Goal: Information Seeking & Learning: Learn about a topic

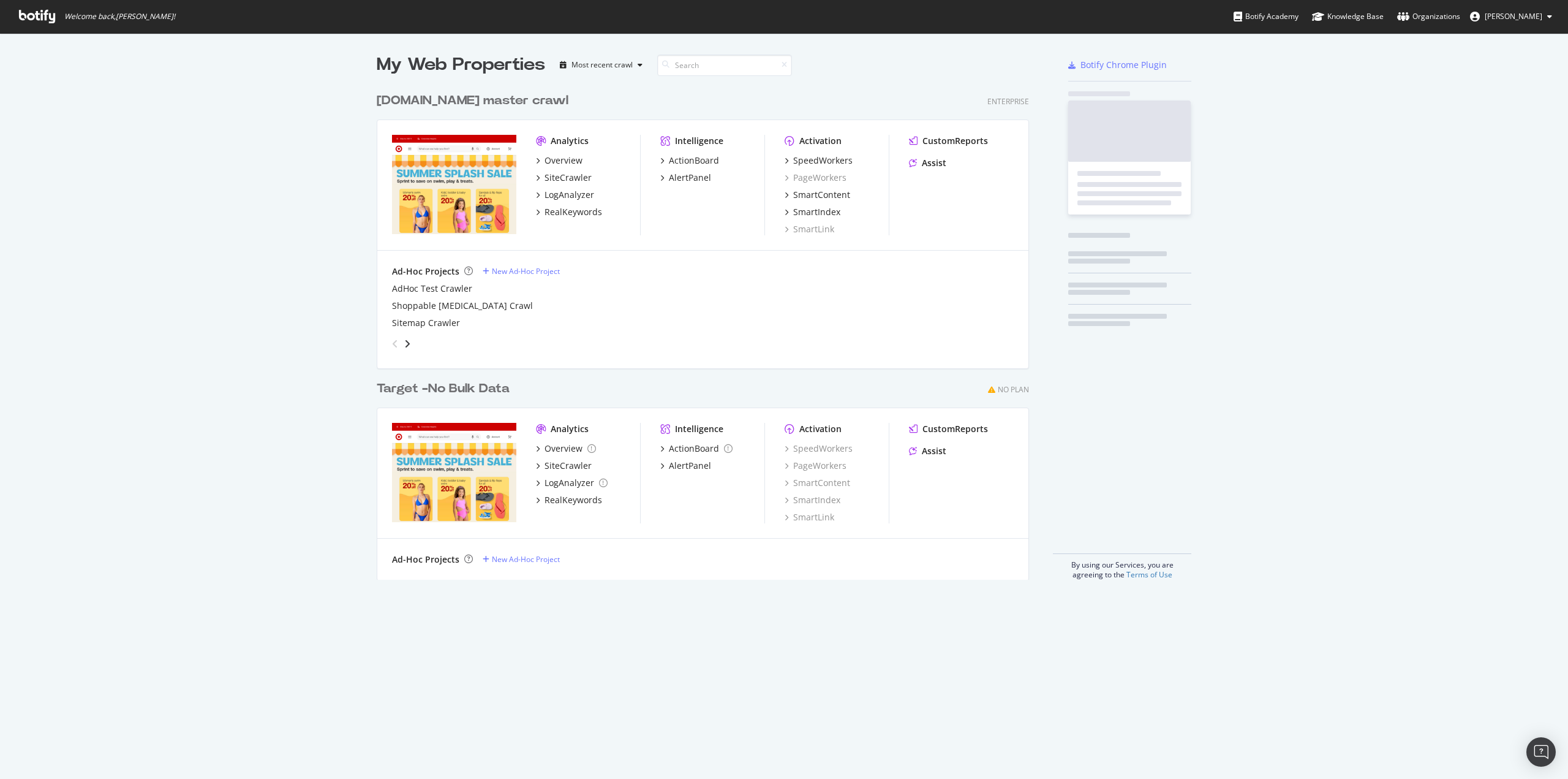
scroll to position [493, 652]
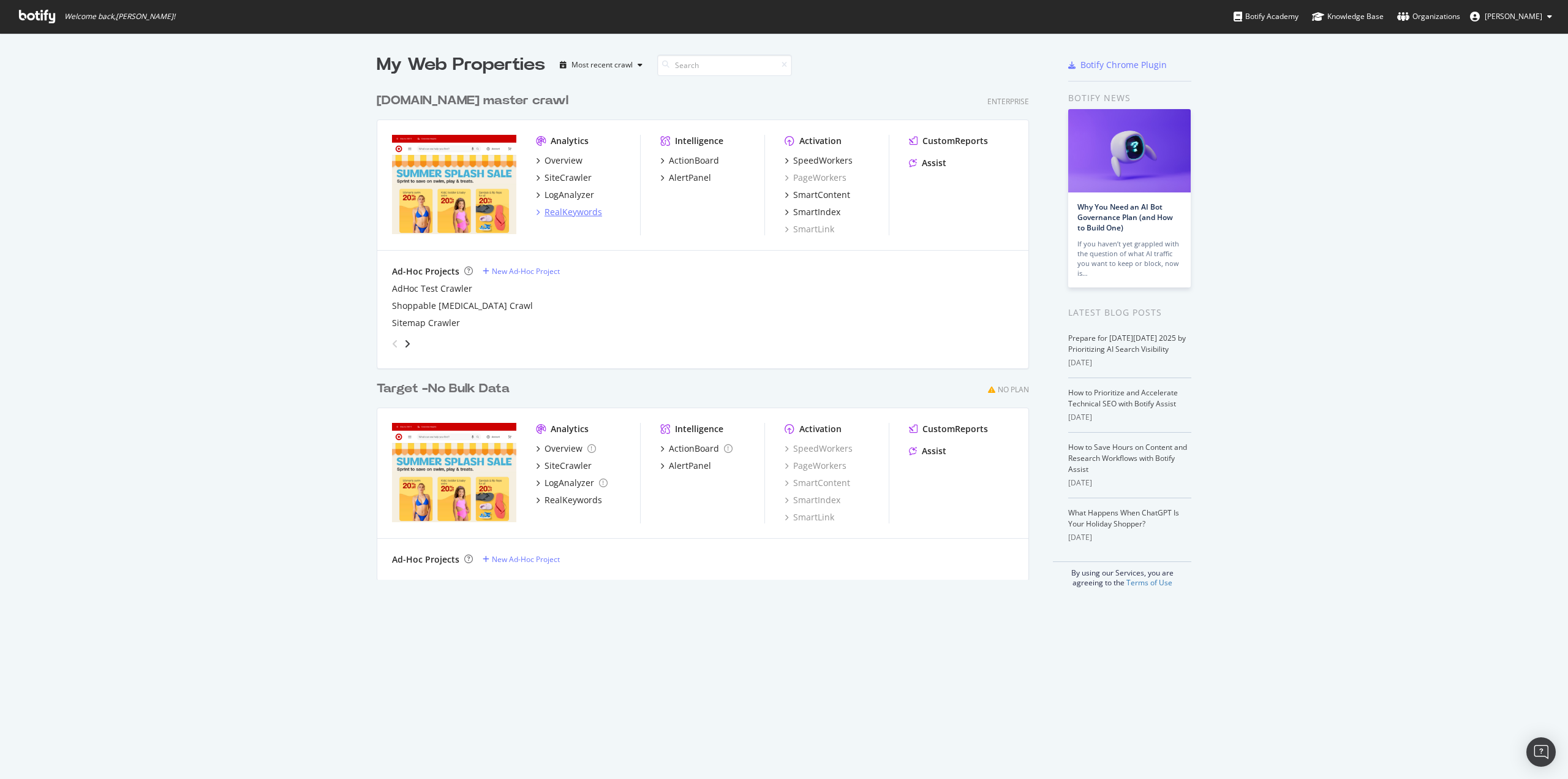
click at [560, 212] on div "RealKeywords" at bounding box center [573, 212] width 57 height 12
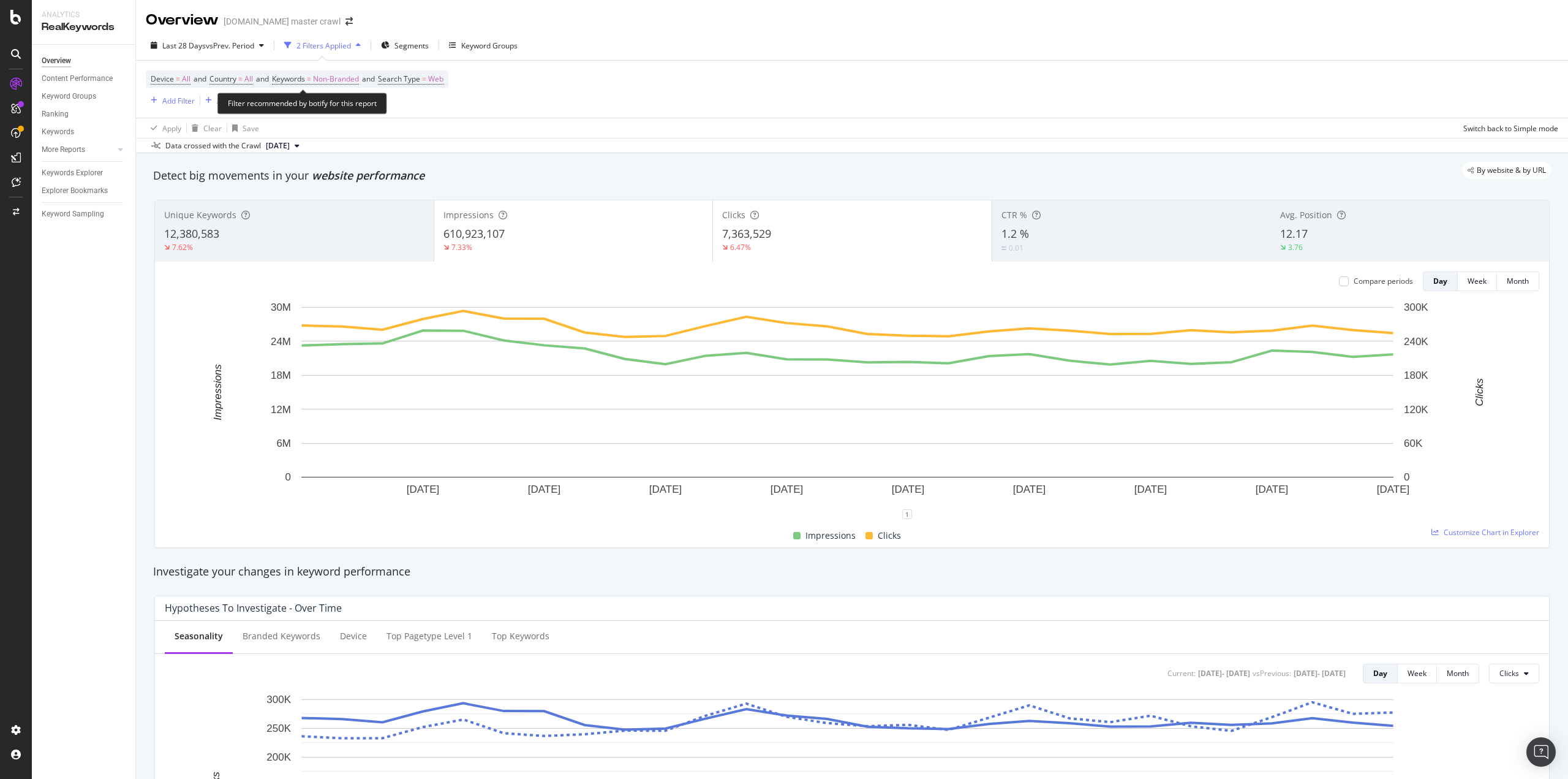
click at [310, 72] on span "Device = All and Country = All and Keywords = Non-Branded and Search Type = Web" at bounding box center [297, 79] width 293 height 17
click at [311, 81] on span "=" at bounding box center [309, 79] width 4 height 10
click at [336, 112] on div "Non-Branded" at bounding box center [323, 108] width 66 height 18
click at [327, 206] on span "All" at bounding box center [363, 202] width 125 height 11
click at [414, 135] on div "Apply" at bounding box center [415, 134] width 19 height 10
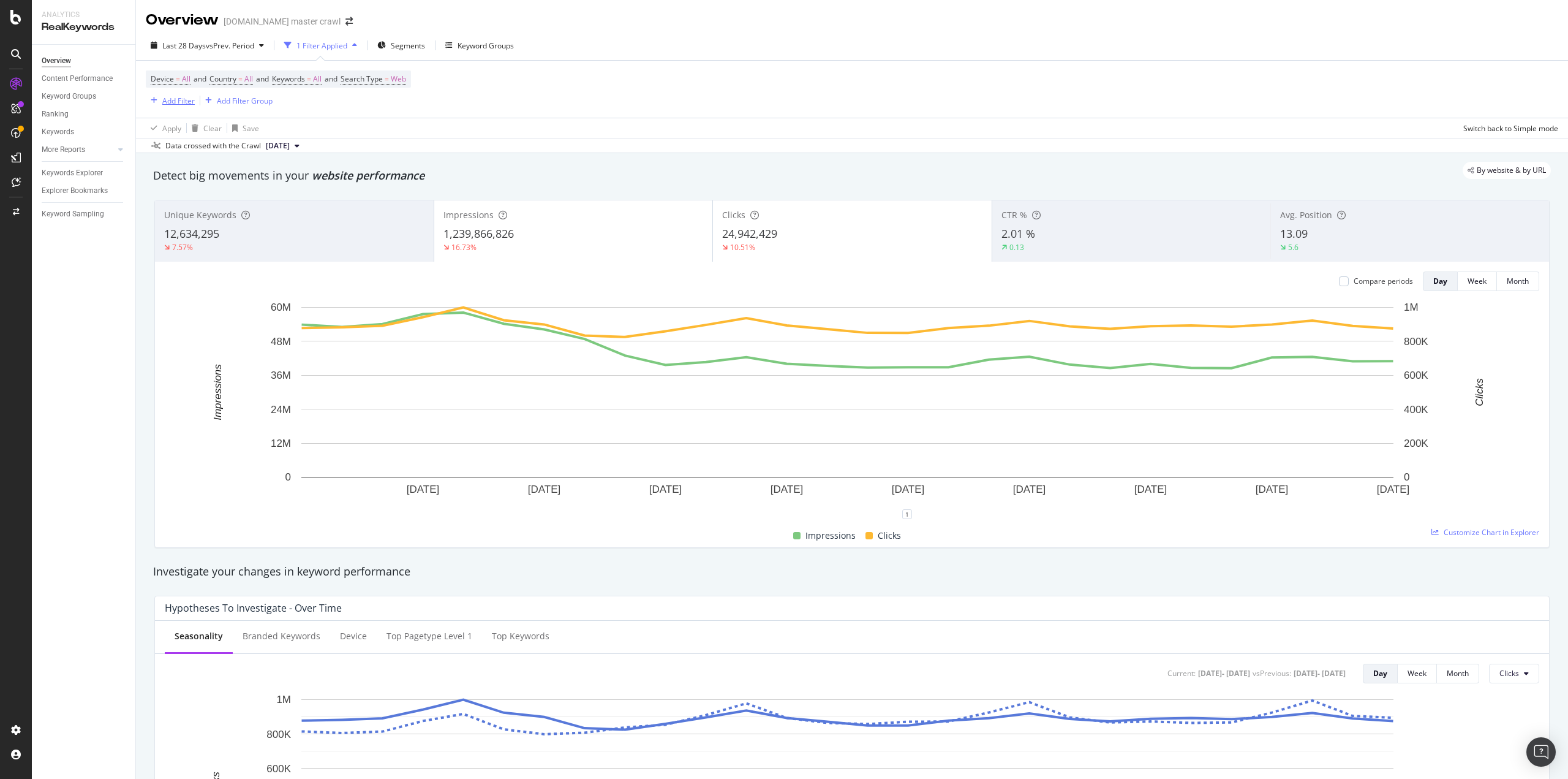
click at [190, 93] on button "Add Filter" at bounding box center [170, 100] width 49 height 15
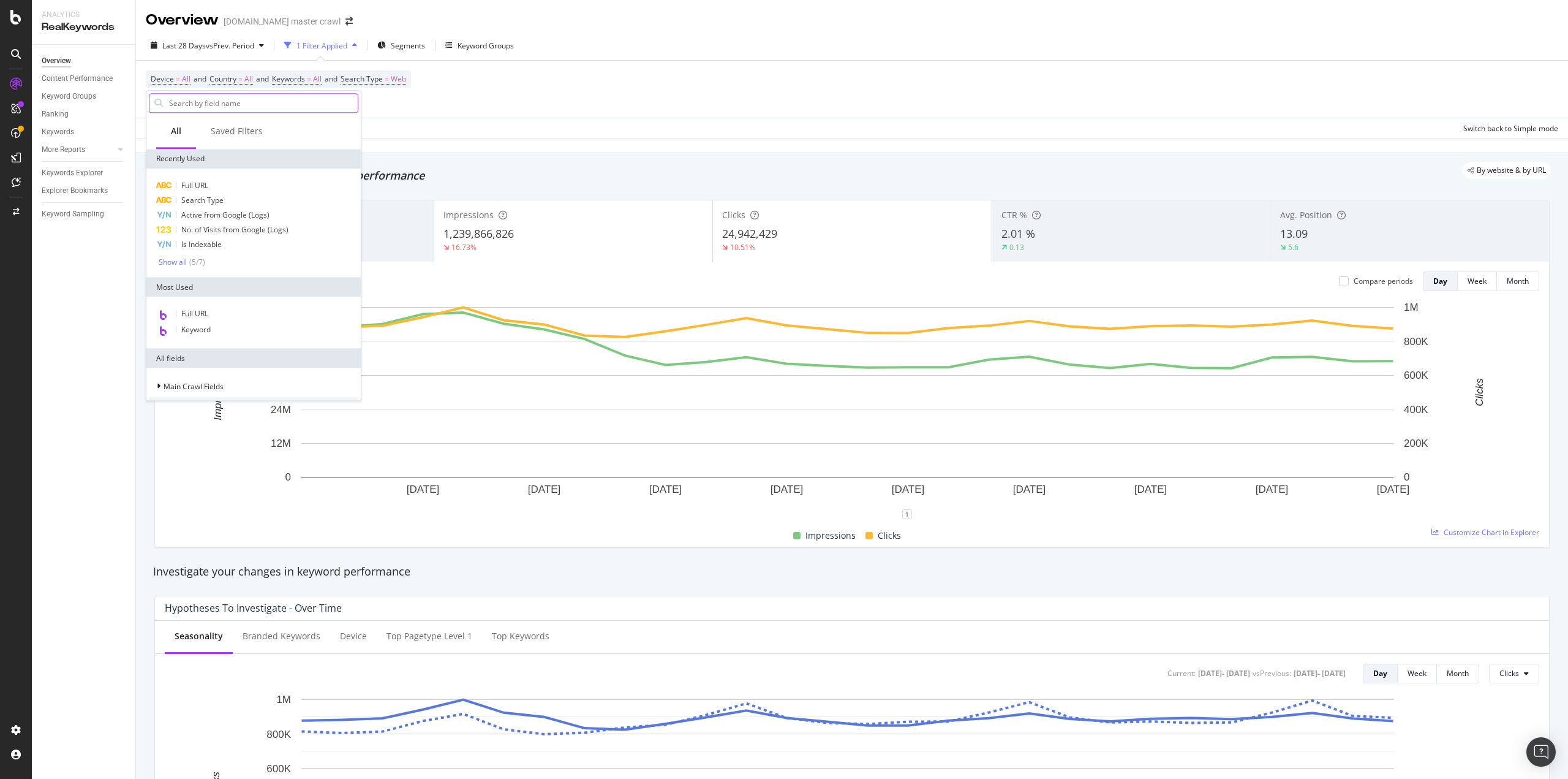
click at [215, 108] on input "text" at bounding box center [263, 102] width 190 height 18
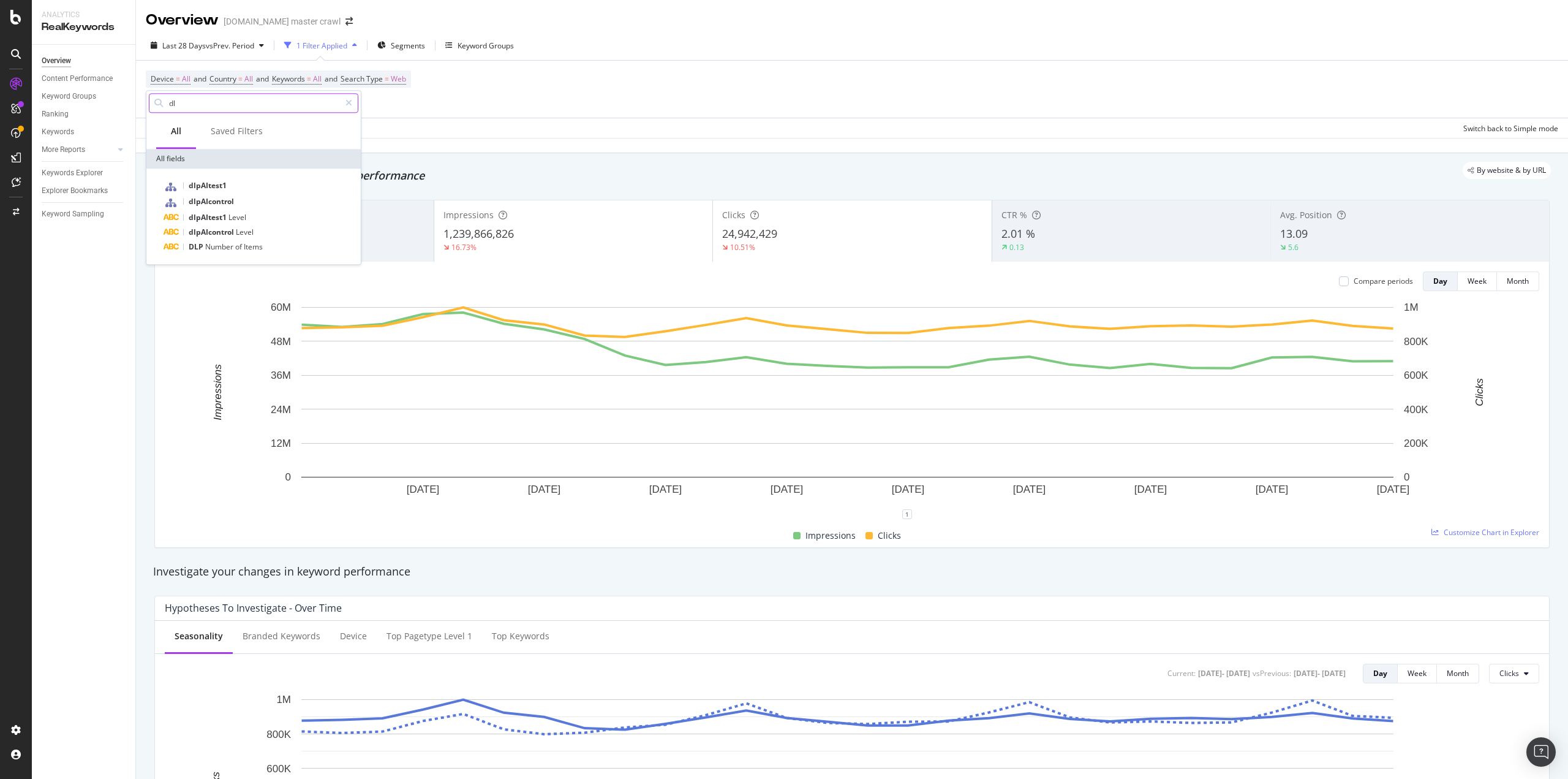
type input "d"
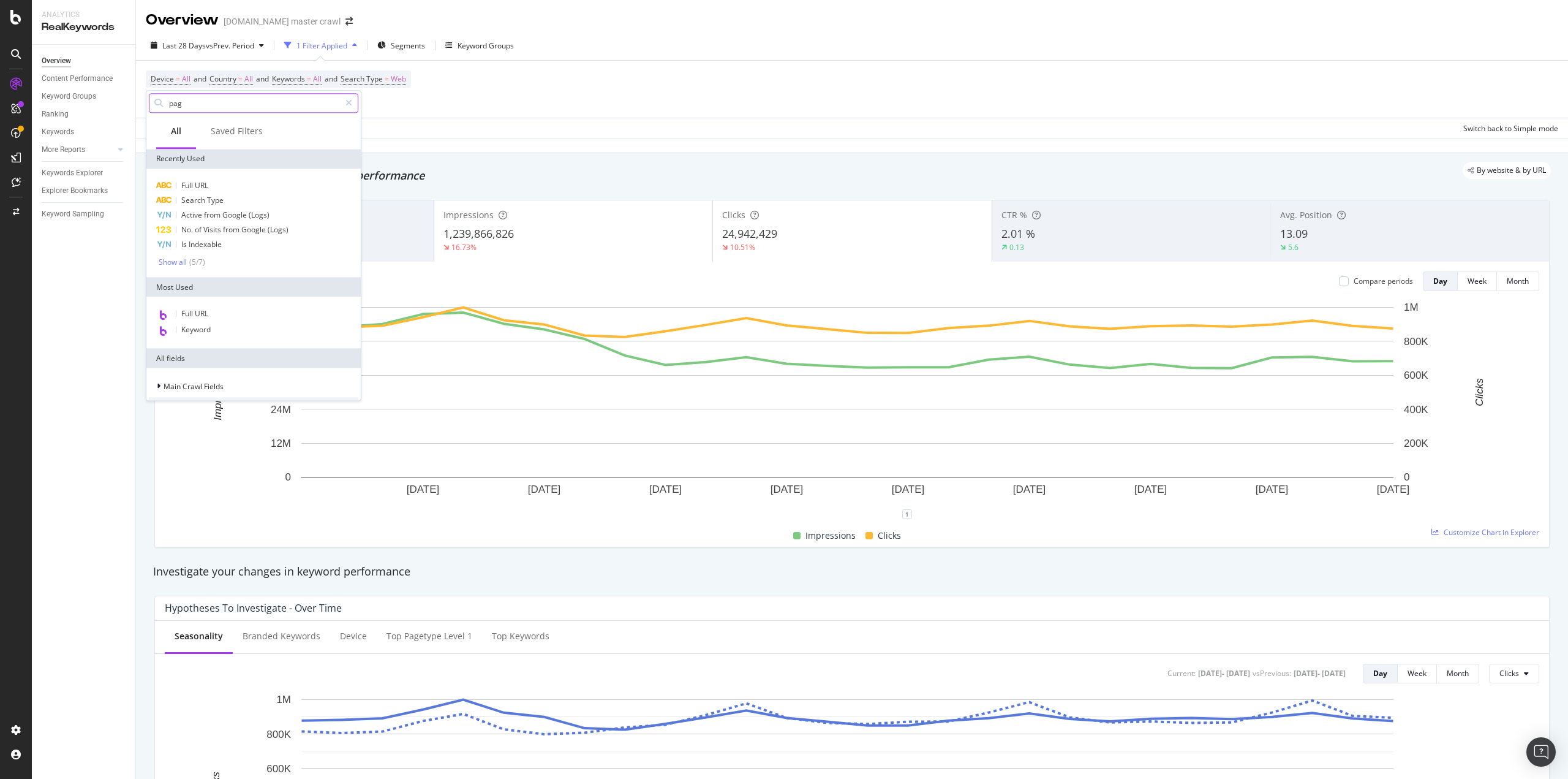
type input "page"
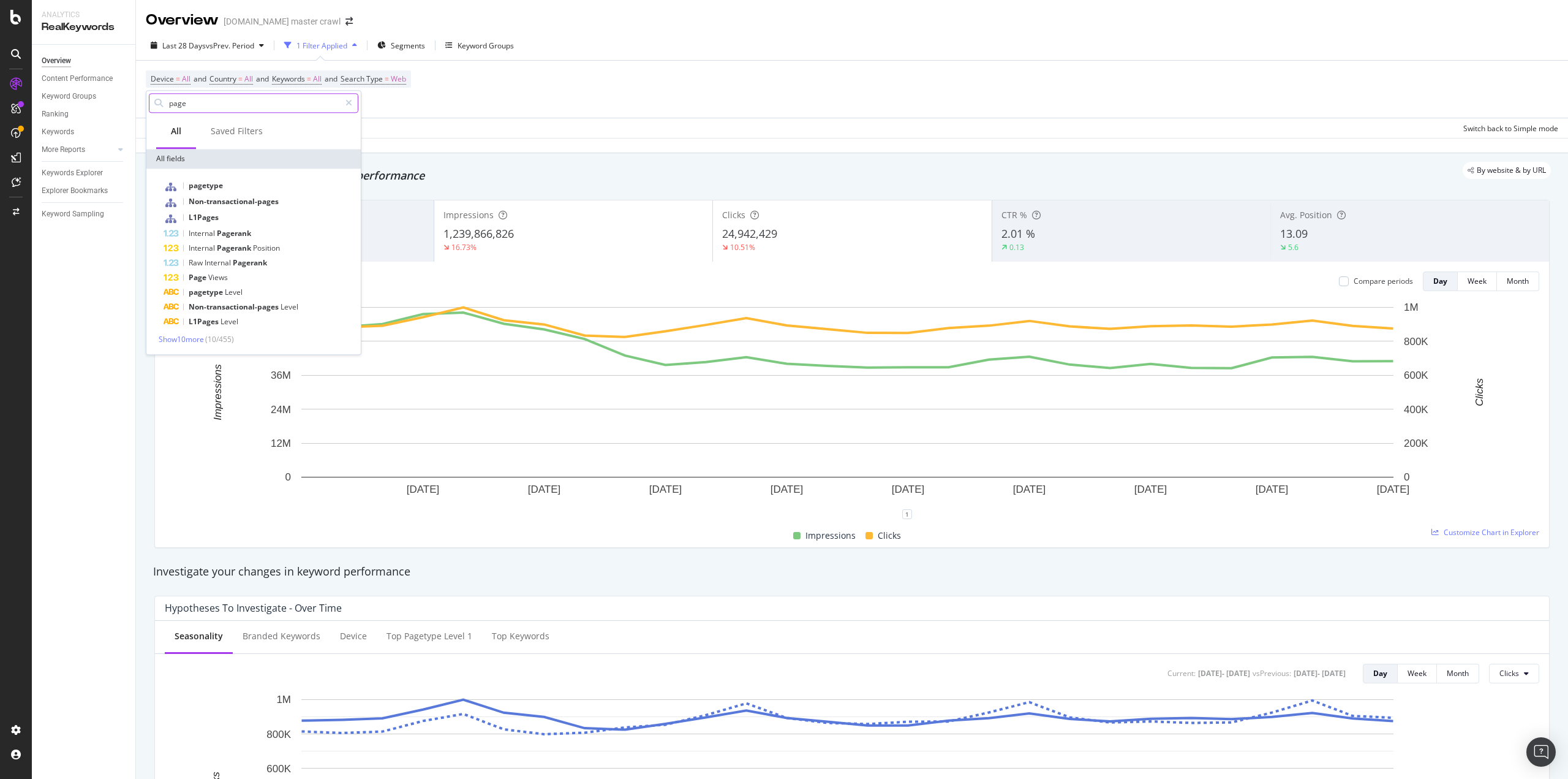
click at [220, 108] on input "page" at bounding box center [254, 102] width 172 height 18
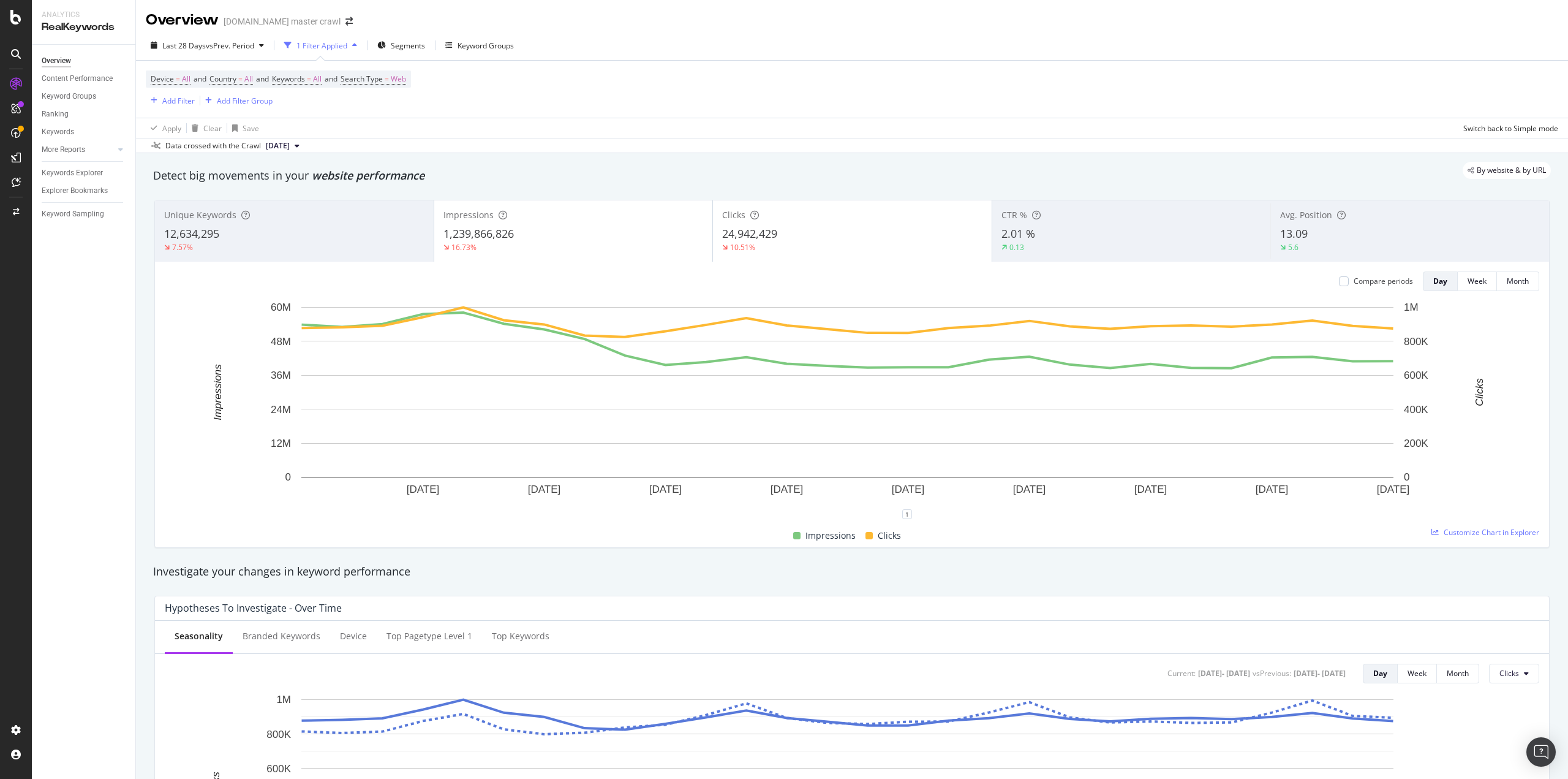
click at [179, 103] on div "Add Filter" at bounding box center [178, 101] width 32 height 10
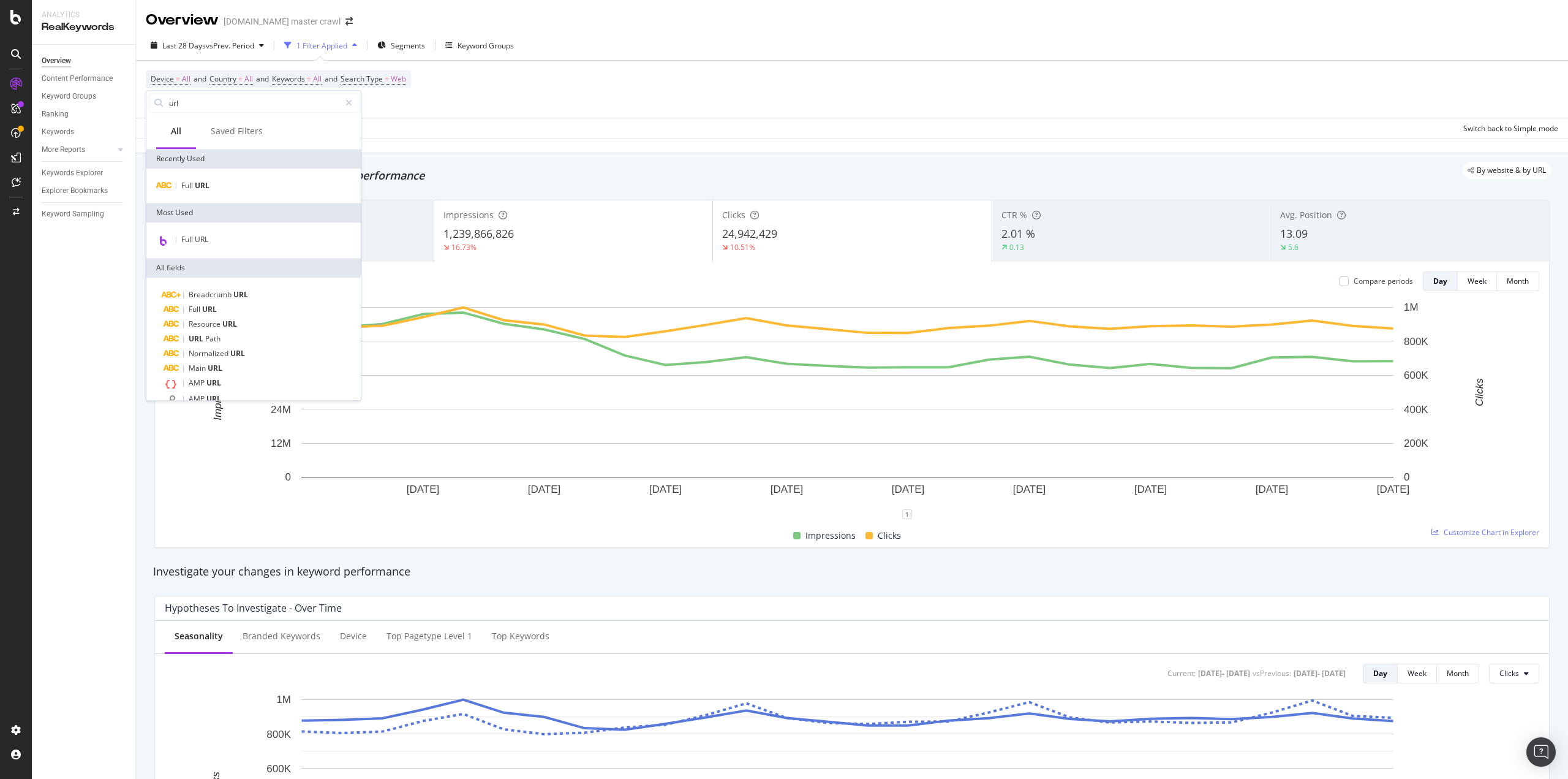
type input "url"
click at [193, 194] on div "Full URL" at bounding box center [253, 186] width 214 height 35
click at [197, 188] on span "URL" at bounding box center [202, 186] width 15 height 10
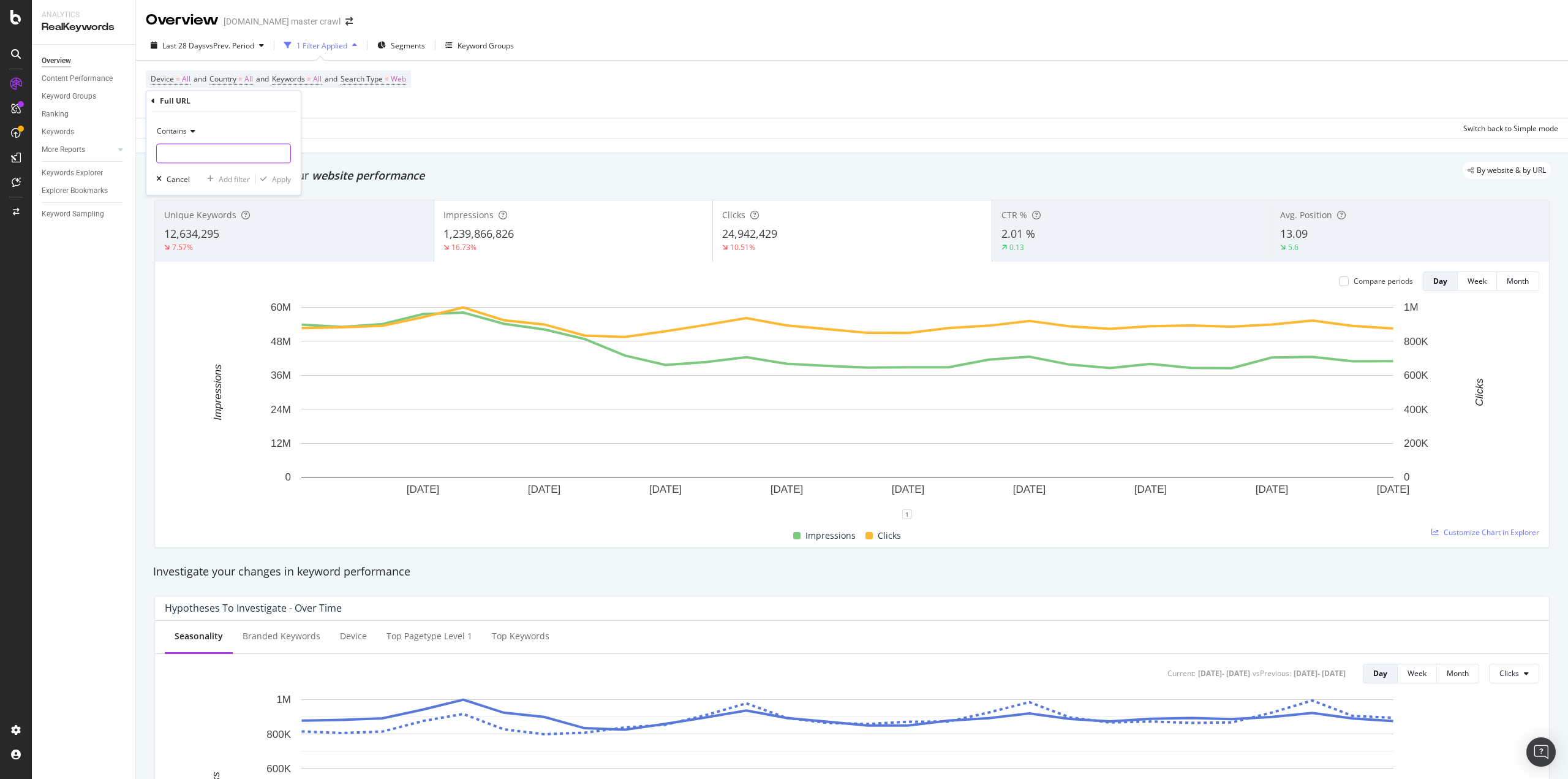
click at [185, 154] on input "text" at bounding box center [224, 153] width 134 height 20
type input "/s/"
click at [285, 177] on div "Apply" at bounding box center [282, 180] width 19 height 10
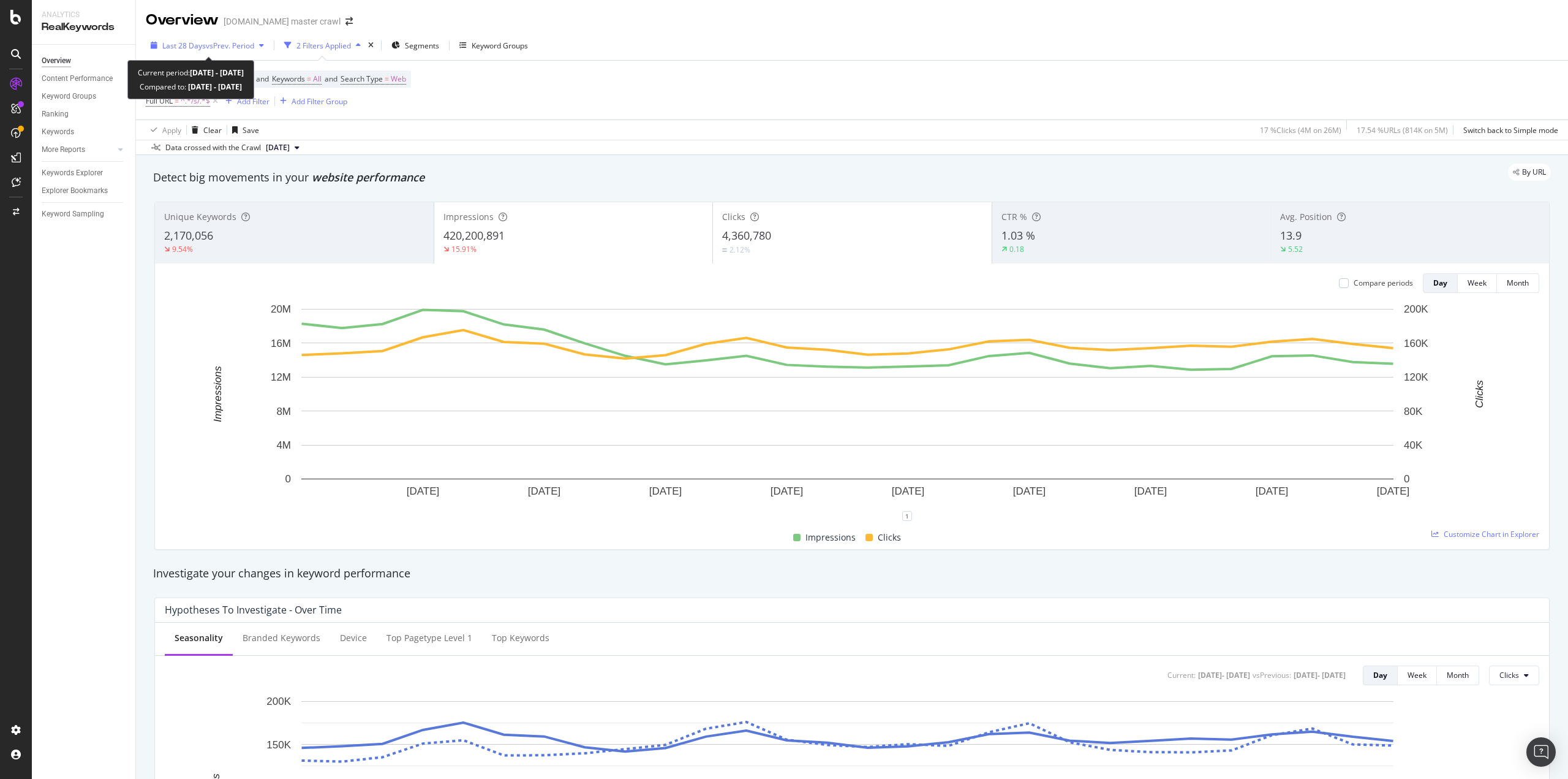
click at [190, 45] on span "Last 28 Days" at bounding box center [184, 46] width 43 height 10
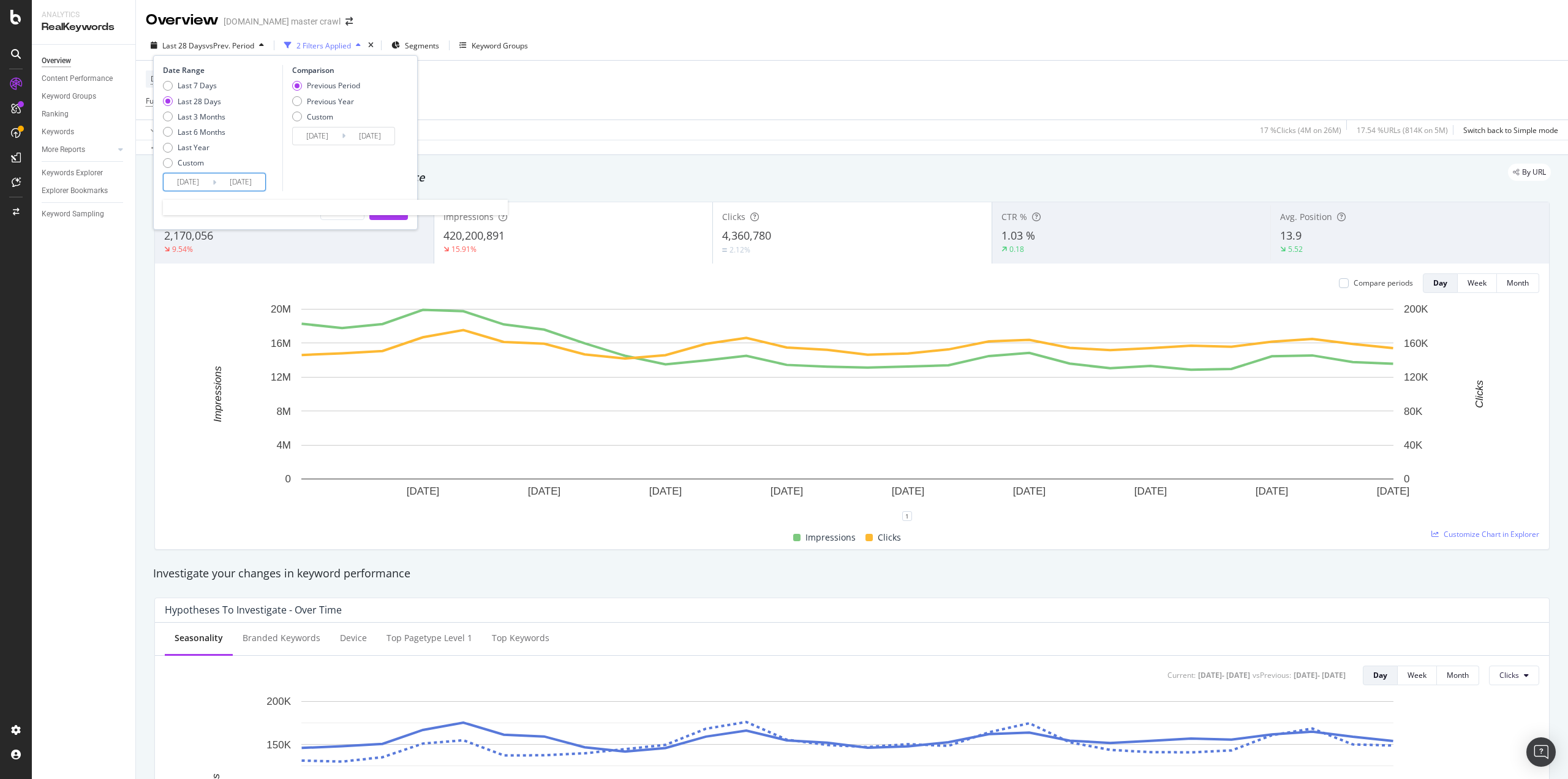
click at [207, 185] on input "[DATE]" at bounding box center [188, 182] width 49 height 17
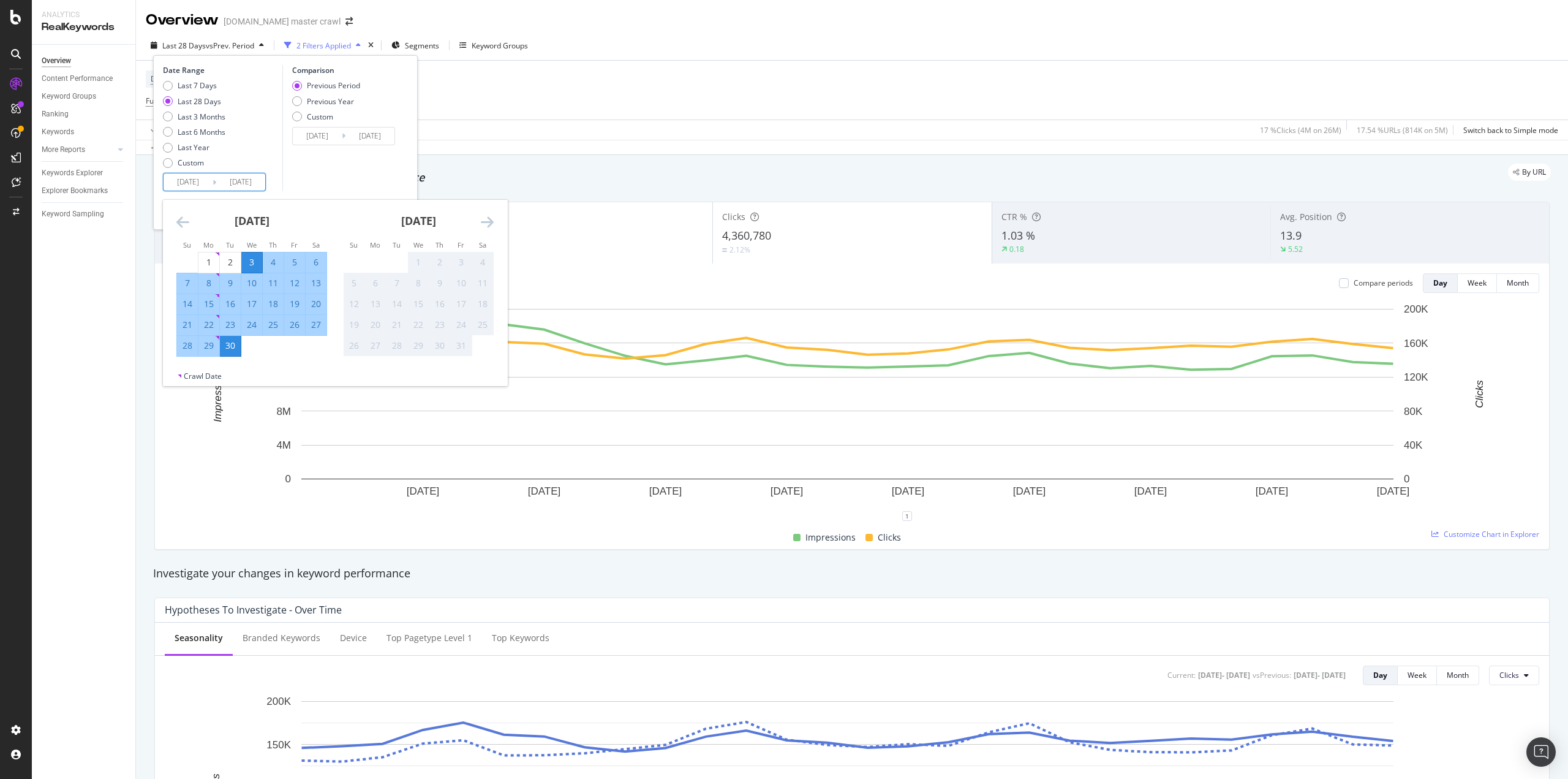
click at [176, 219] on icon "Move backward to switch to the previous month." at bounding box center [182, 221] width 13 height 15
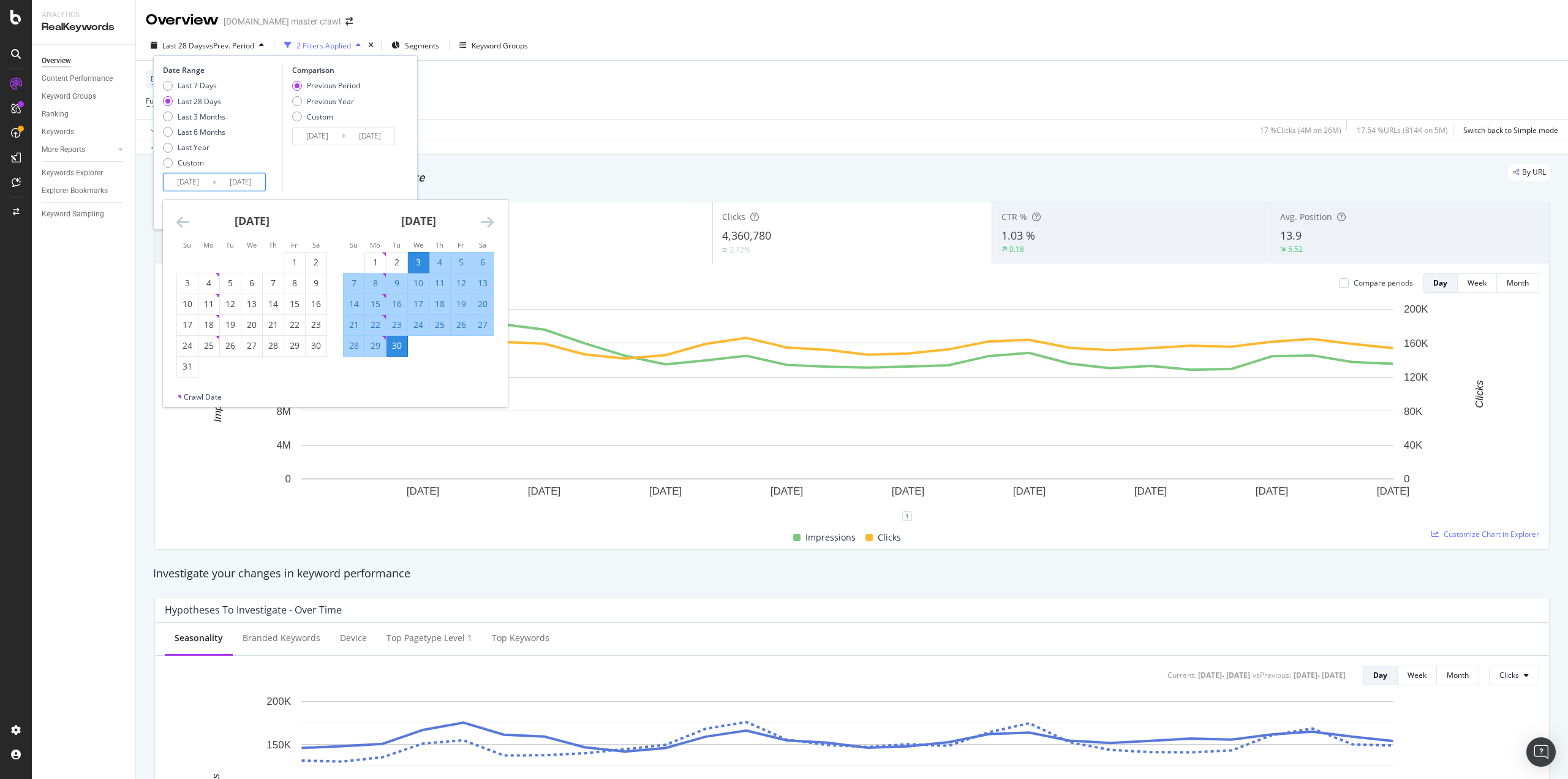
click at [177, 219] on icon "Move backward to switch to the previous month." at bounding box center [182, 221] width 13 height 15
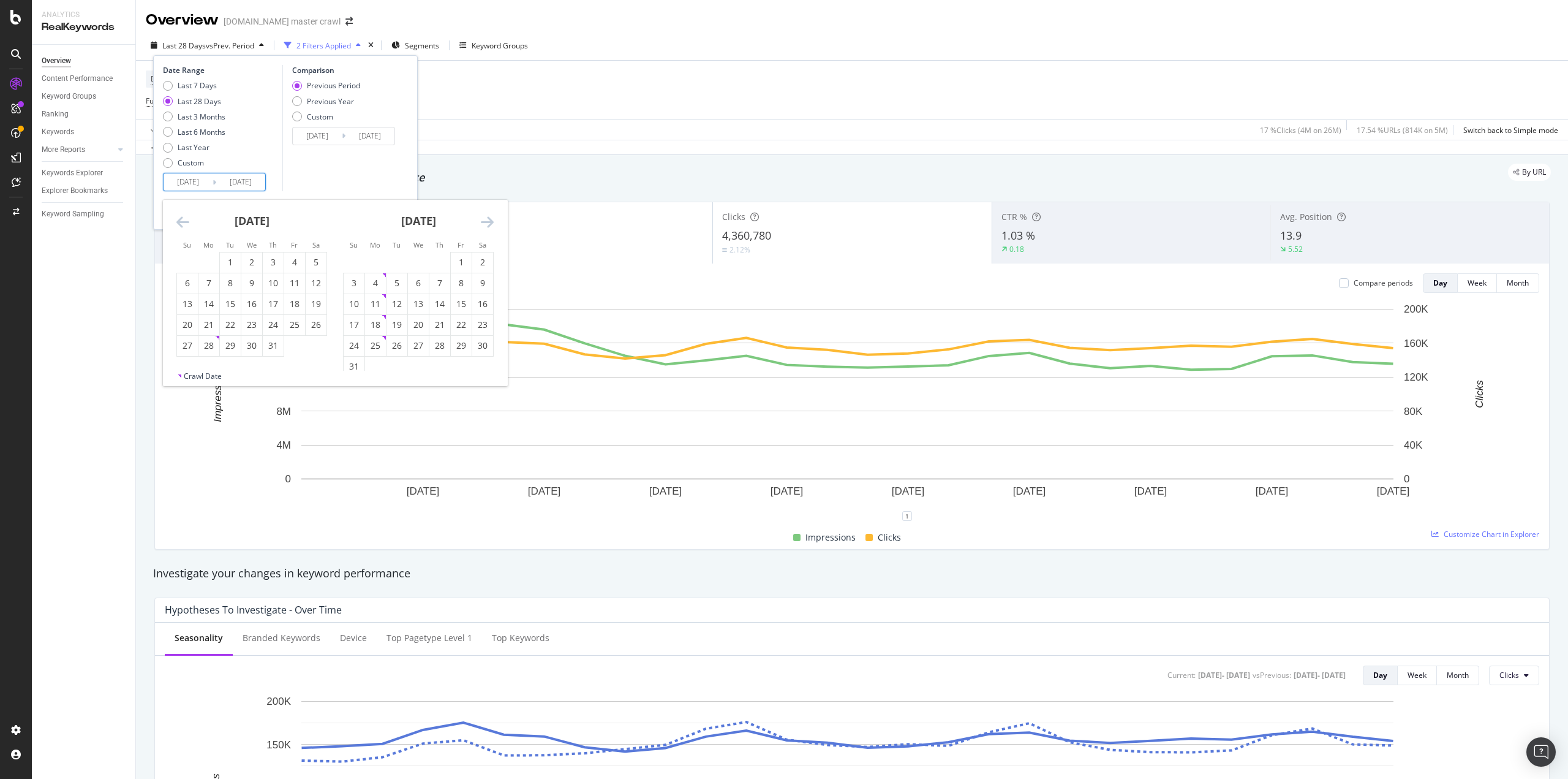
click at [177, 219] on icon "Move backward to switch to the previous month." at bounding box center [182, 221] width 13 height 15
click at [353, 259] on div "1" at bounding box center [354, 262] width 21 height 12
type input "[DATE]"
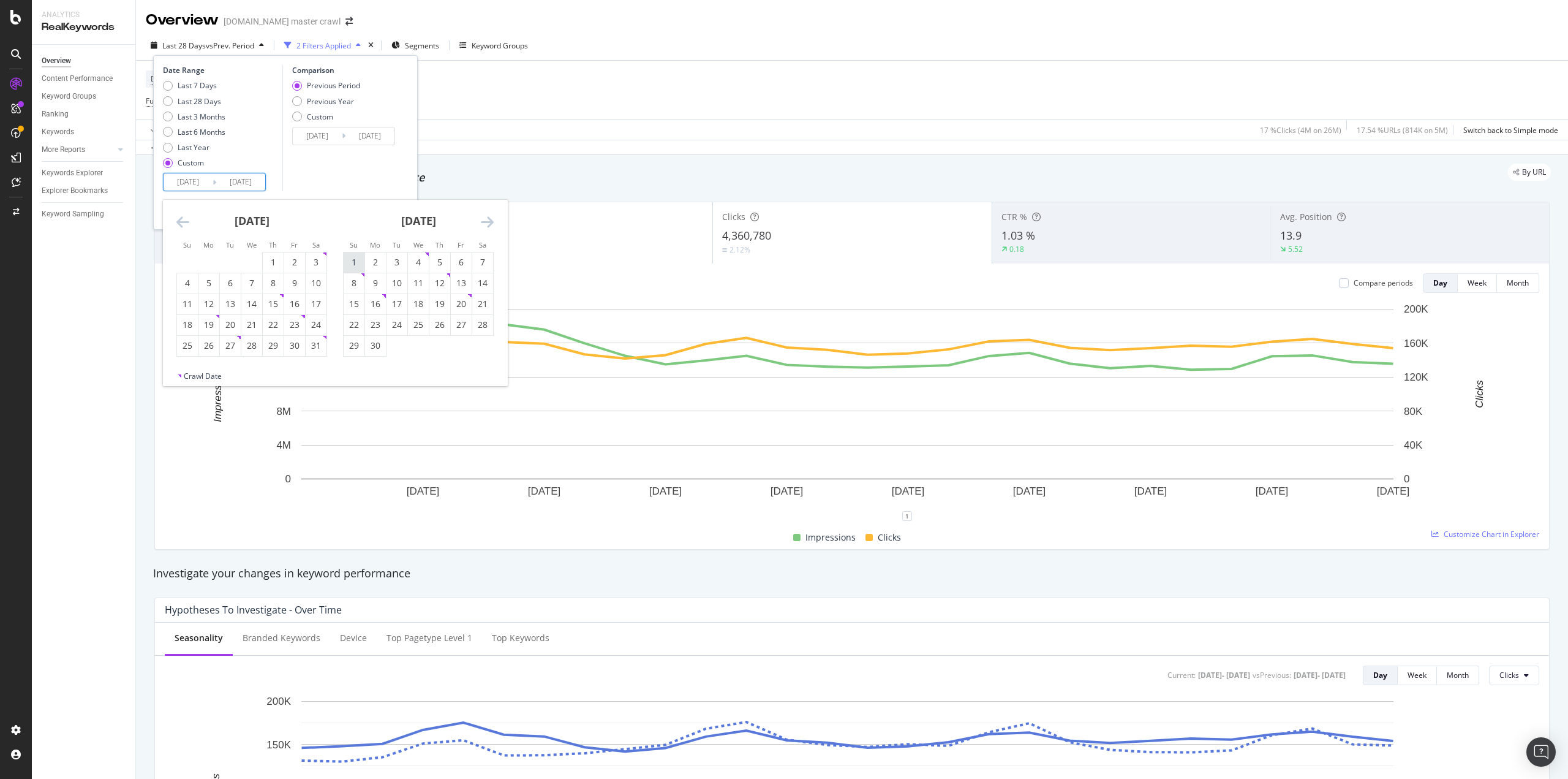
type input "[DATE]"
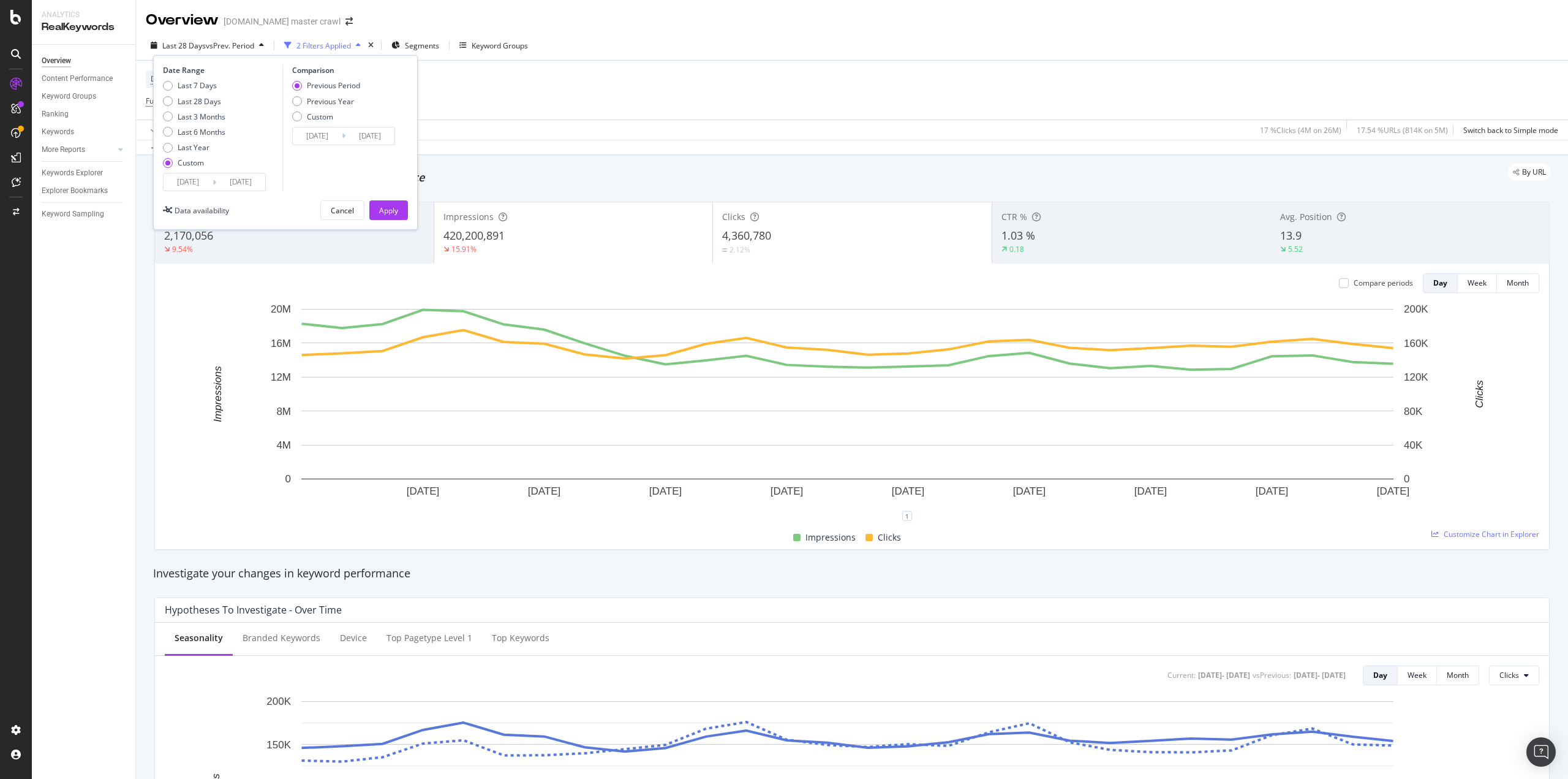
click at [353, 180] on div "Comparison Previous Period Previous Year Custom [DATE] Navigate forward to inte…" at bounding box center [341, 128] width 116 height 126
click at [301, 116] on div "Custom" at bounding box center [326, 117] width 68 height 10
click at [92, 363] on div "Overview Content Performance Keyword Groups Ranking Keywords More Reports Count…" at bounding box center [83, 412] width 103 height 734
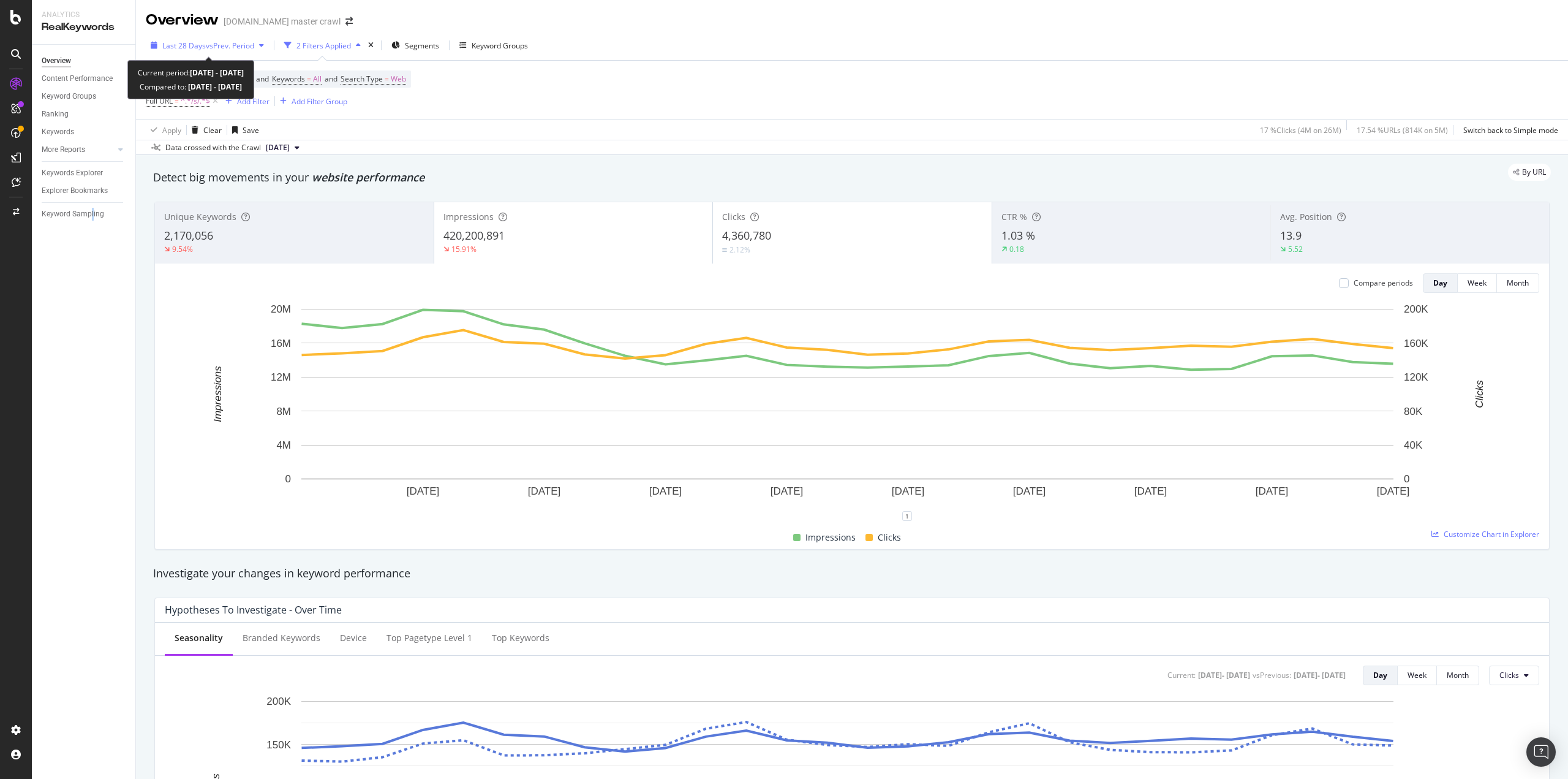
click at [247, 43] on span "vs Prev. Period" at bounding box center [230, 46] width 49 height 10
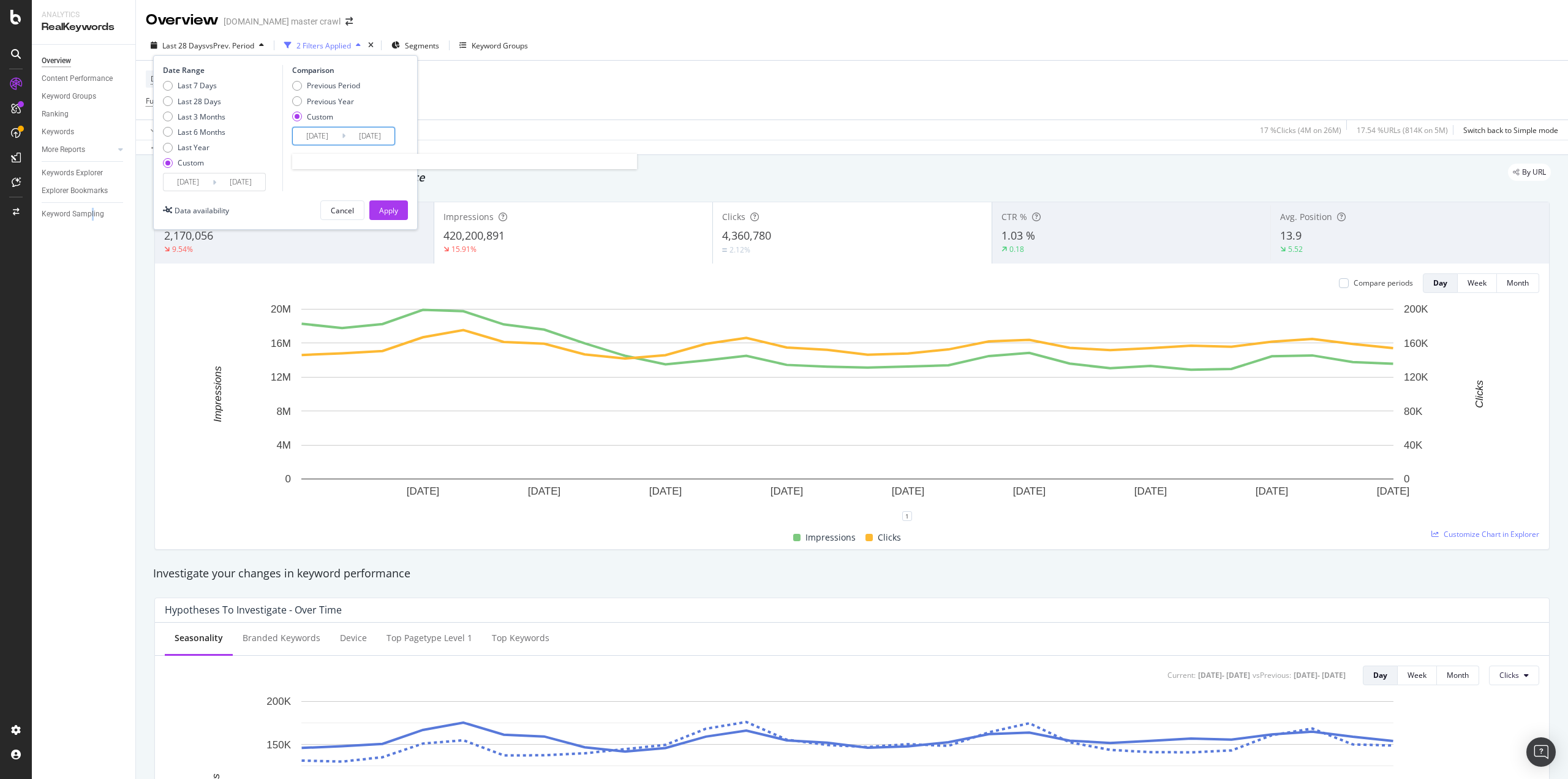
click at [330, 136] on input "[DATE]" at bounding box center [317, 136] width 49 height 17
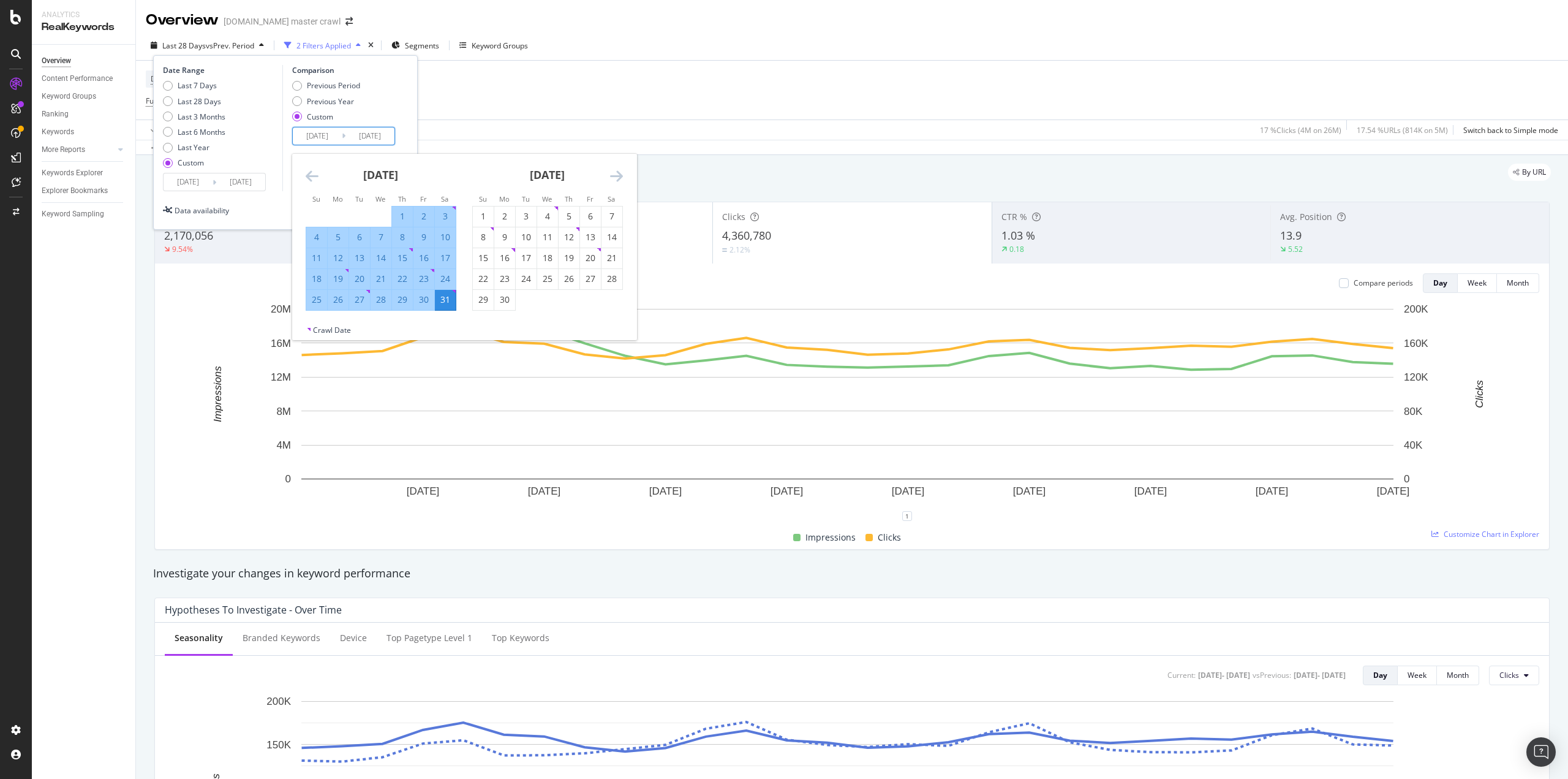
click at [314, 180] on icon "Move backward to switch to the previous month." at bounding box center [311, 175] width 13 height 15
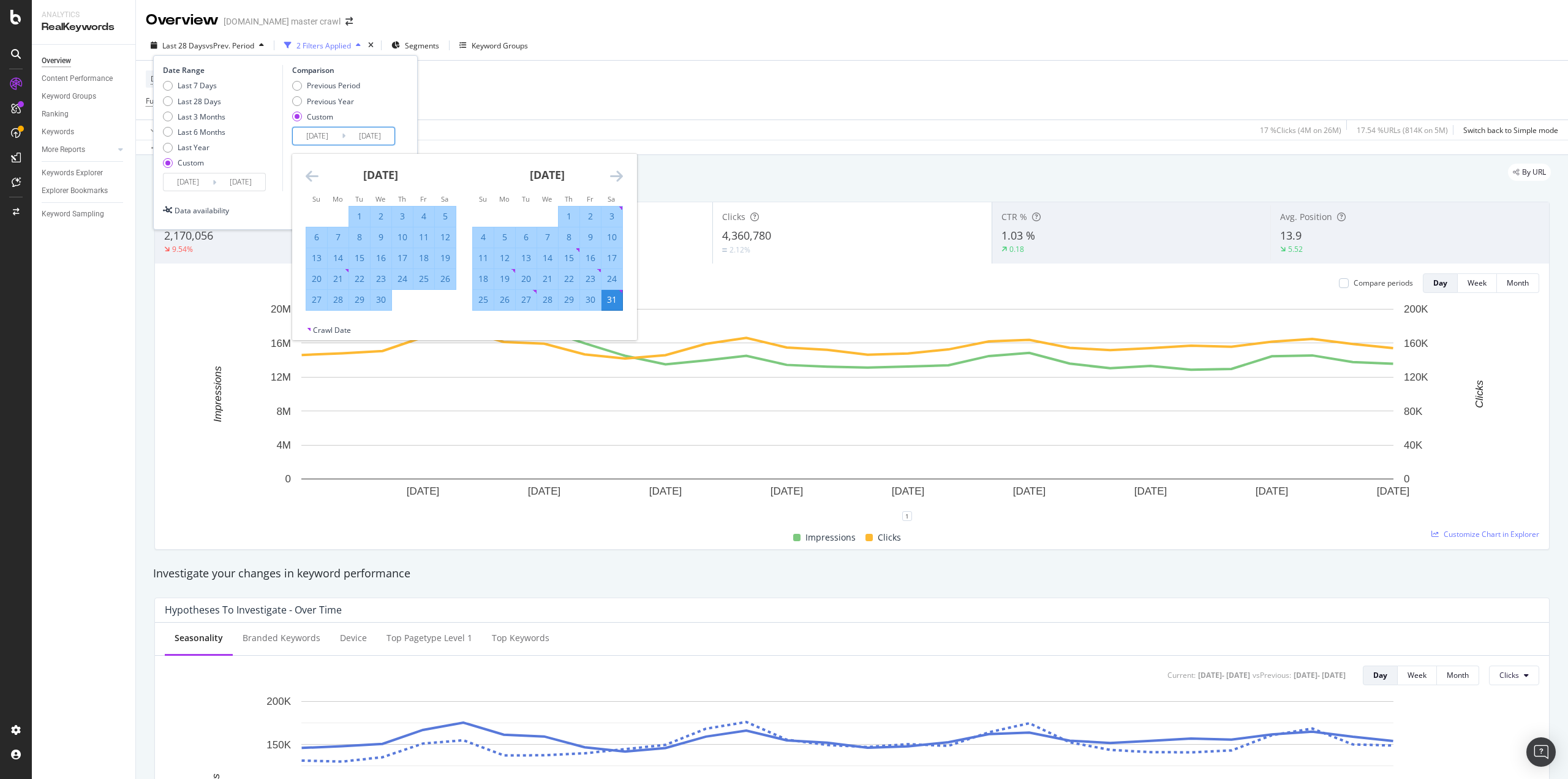
click at [314, 180] on icon "Move backward to switch to the previous month." at bounding box center [311, 175] width 13 height 15
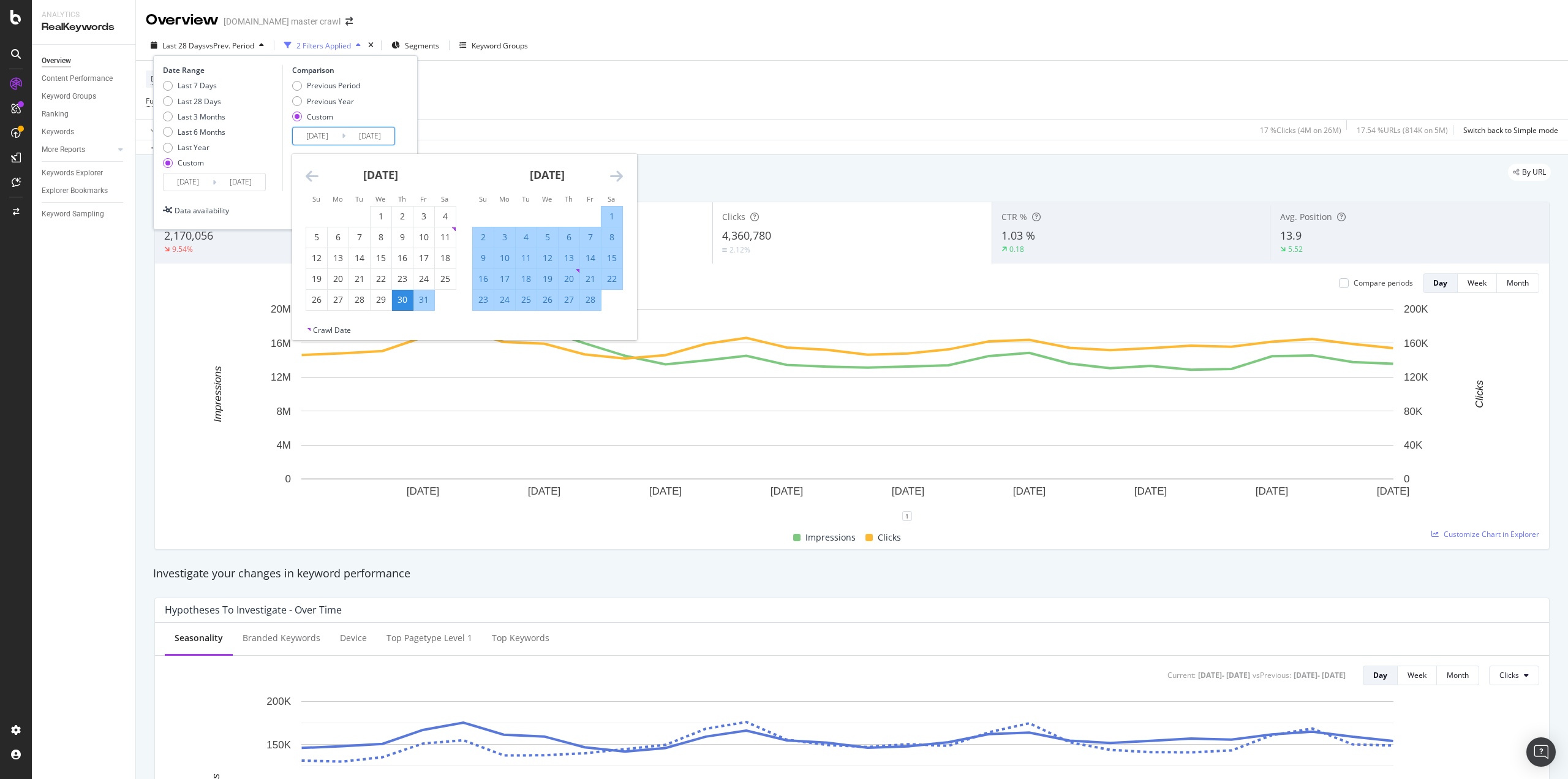
click at [314, 180] on icon "Move backward to switch to the previous month." at bounding box center [311, 175] width 13 height 15
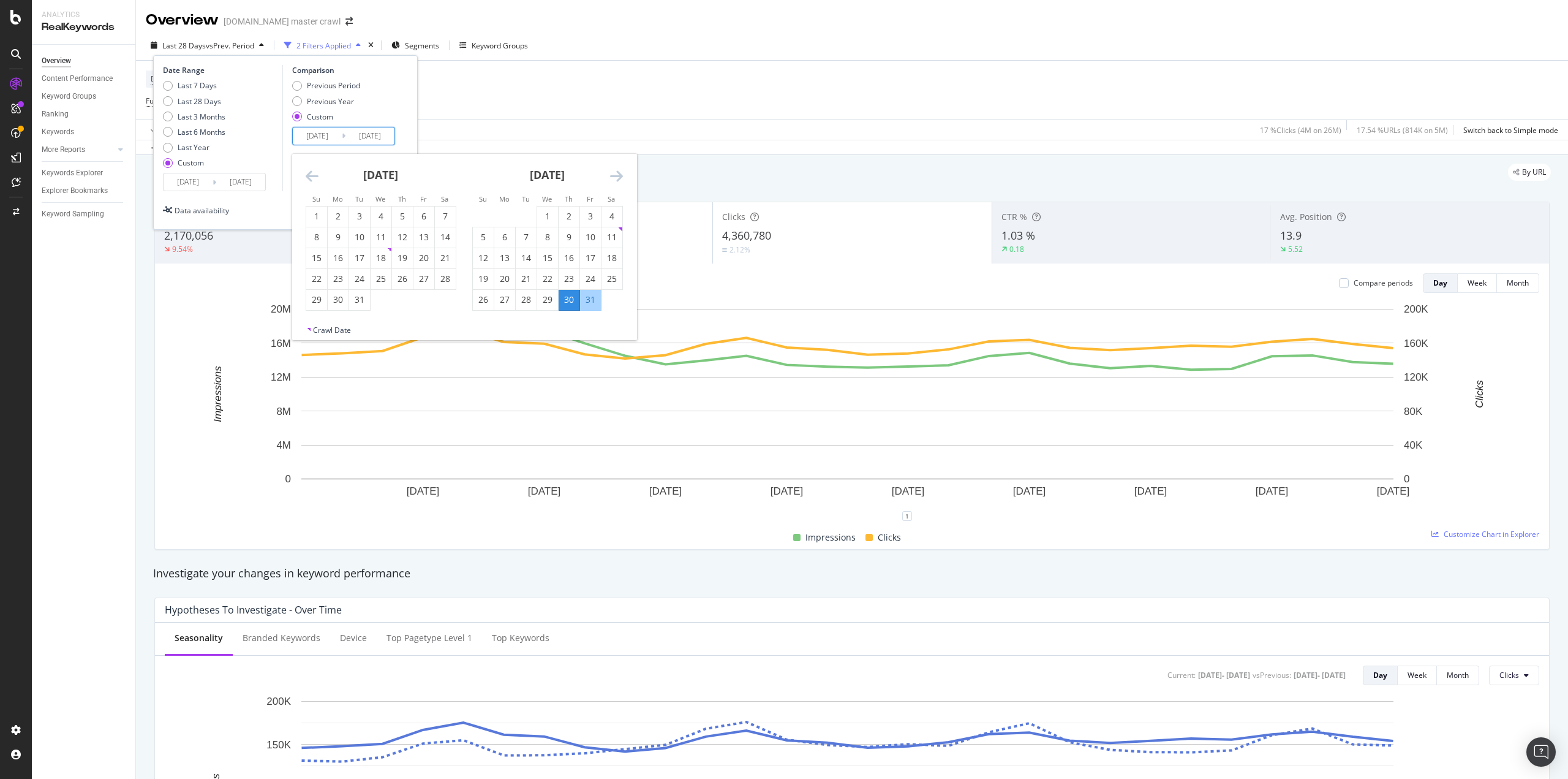
click at [314, 180] on icon "Move backward to switch to the previous month." at bounding box center [311, 175] width 13 height 15
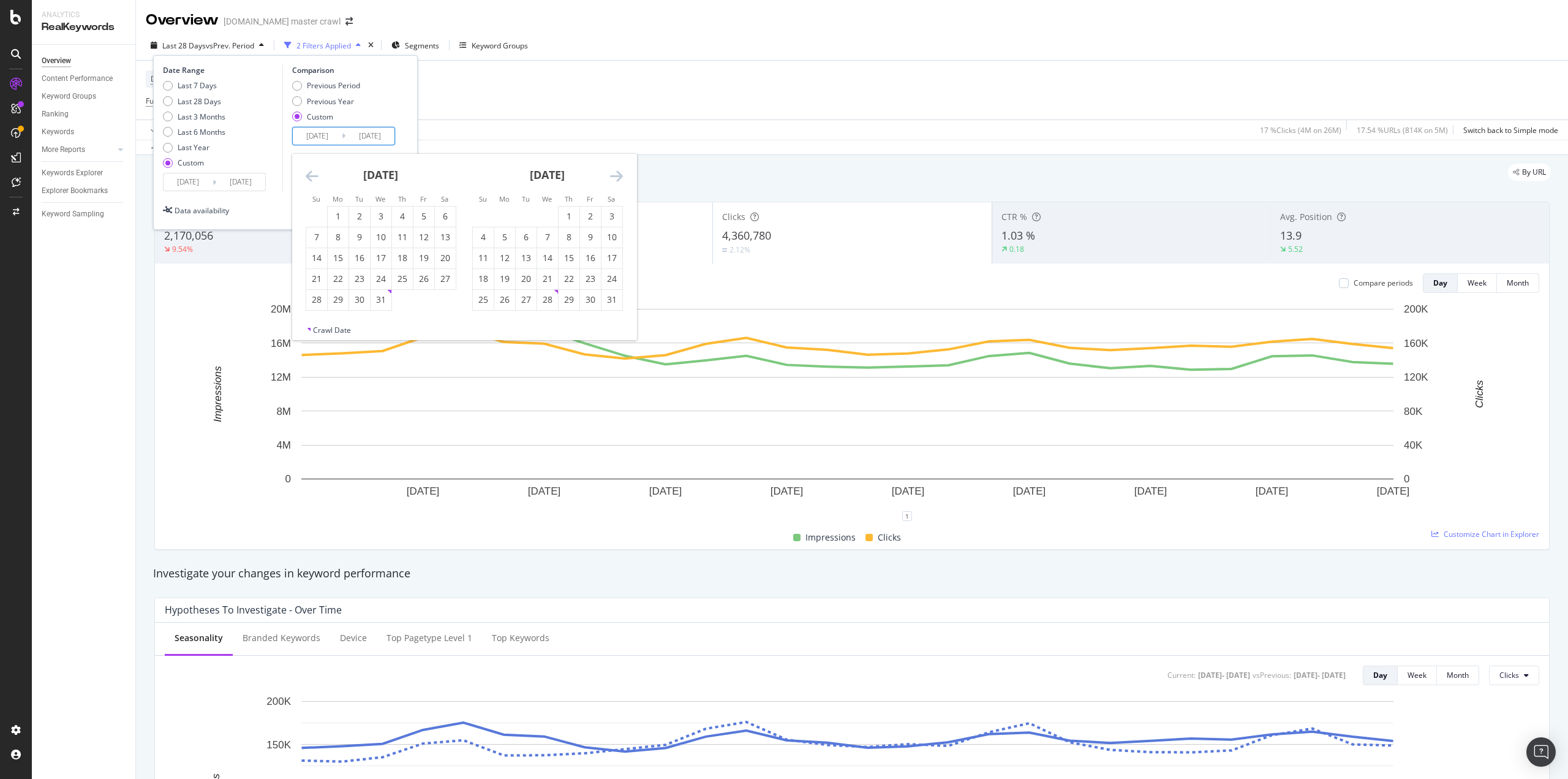
click at [314, 180] on icon "Move backward to switch to the previous month." at bounding box center [311, 175] width 13 height 15
click at [320, 239] on div "2" at bounding box center [317, 237] width 21 height 12
type input "[DATE]"
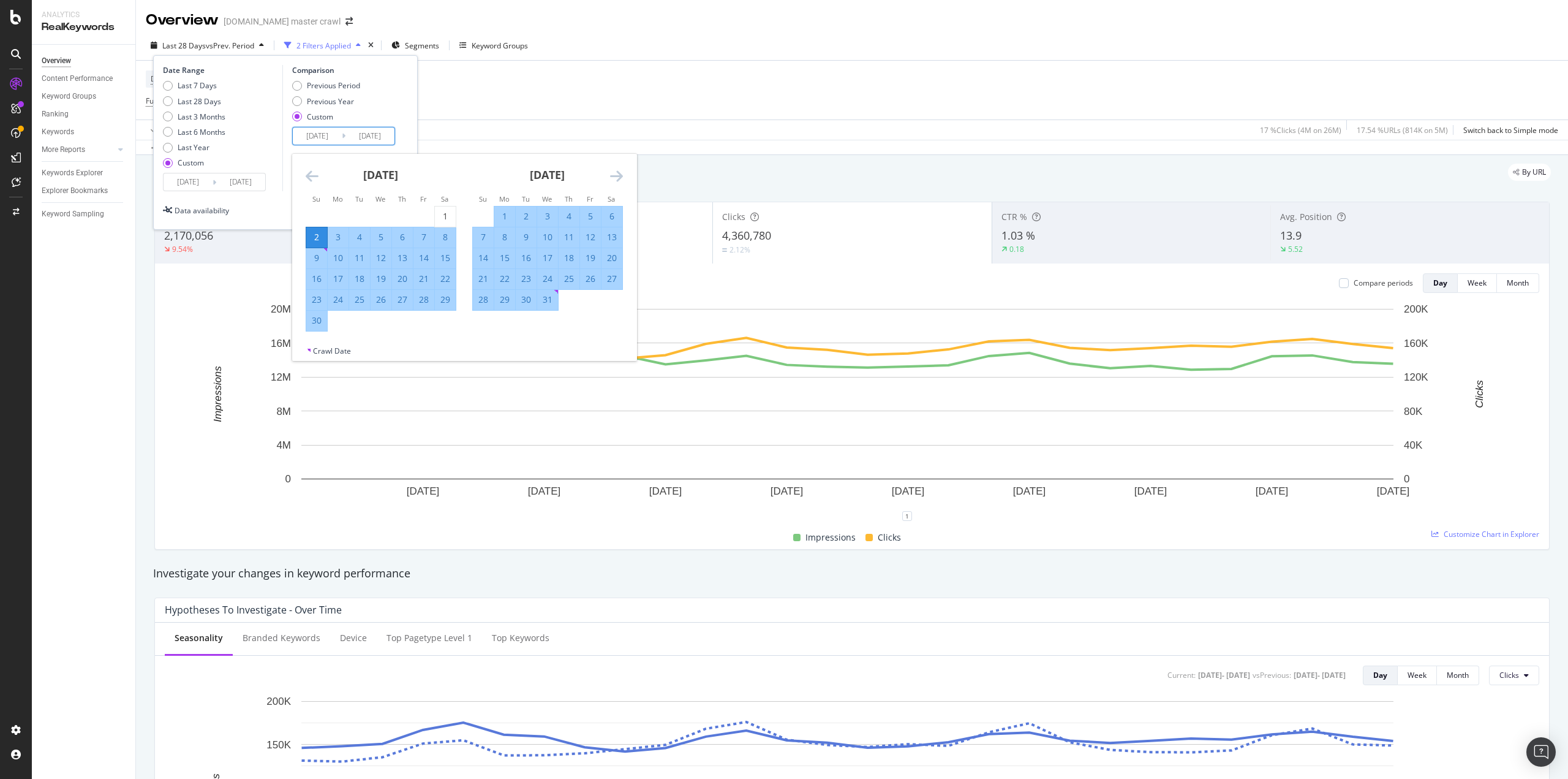
click at [620, 173] on icon "Move forward to switch to the next month." at bounding box center [616, 175] width 13 height 15
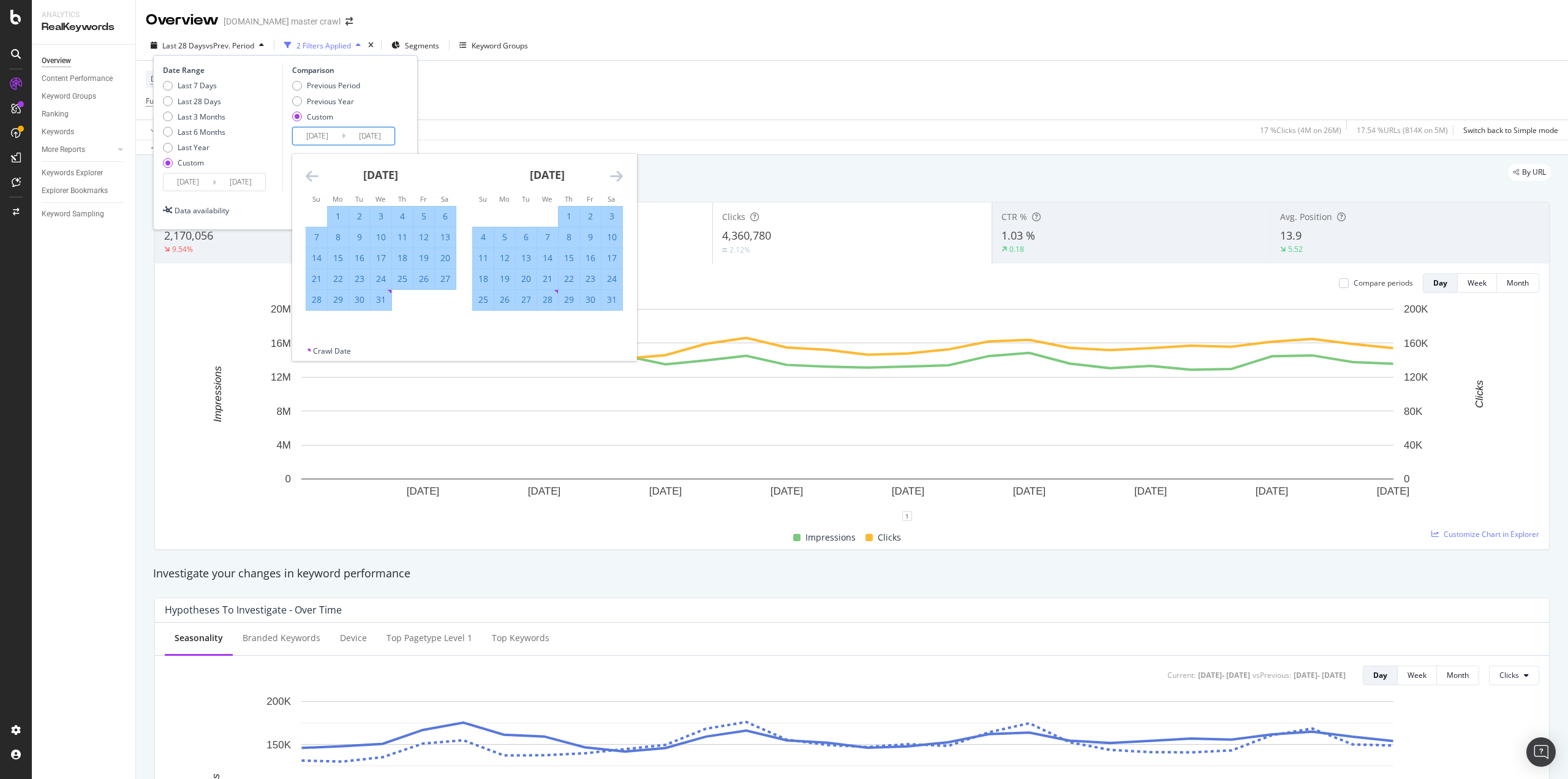
click at [620, 173] on icon "Move forward to switch to the next month." at bounding box center [616, 175] width 13 height 15
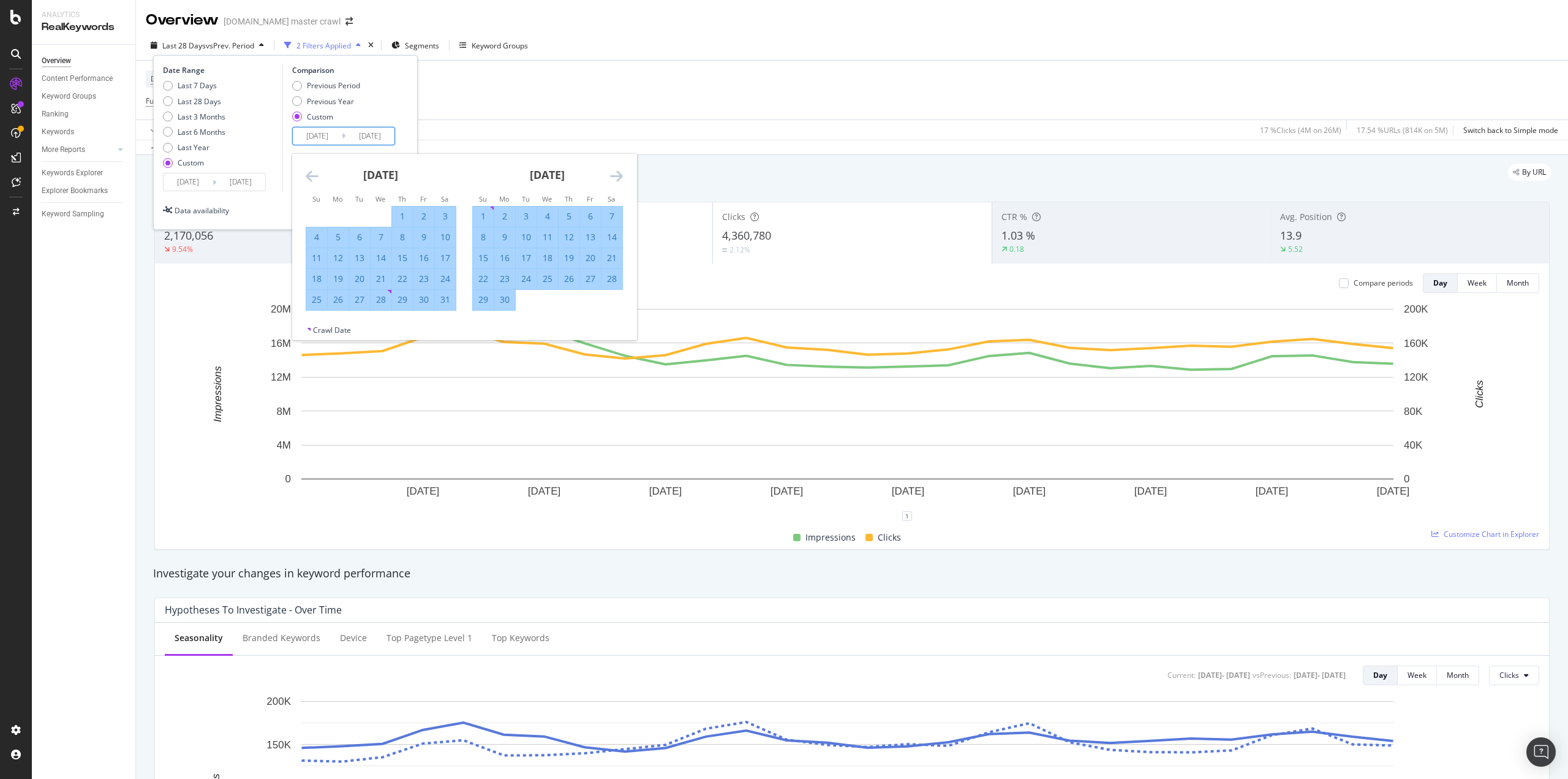
click at [620, 173] on icon "Move forward to switch to the next month." at bounding box center [616, 175] width 13 height 15
click at [436, 280] on div "28" at bounding box center [445, 278] width 21 height 12
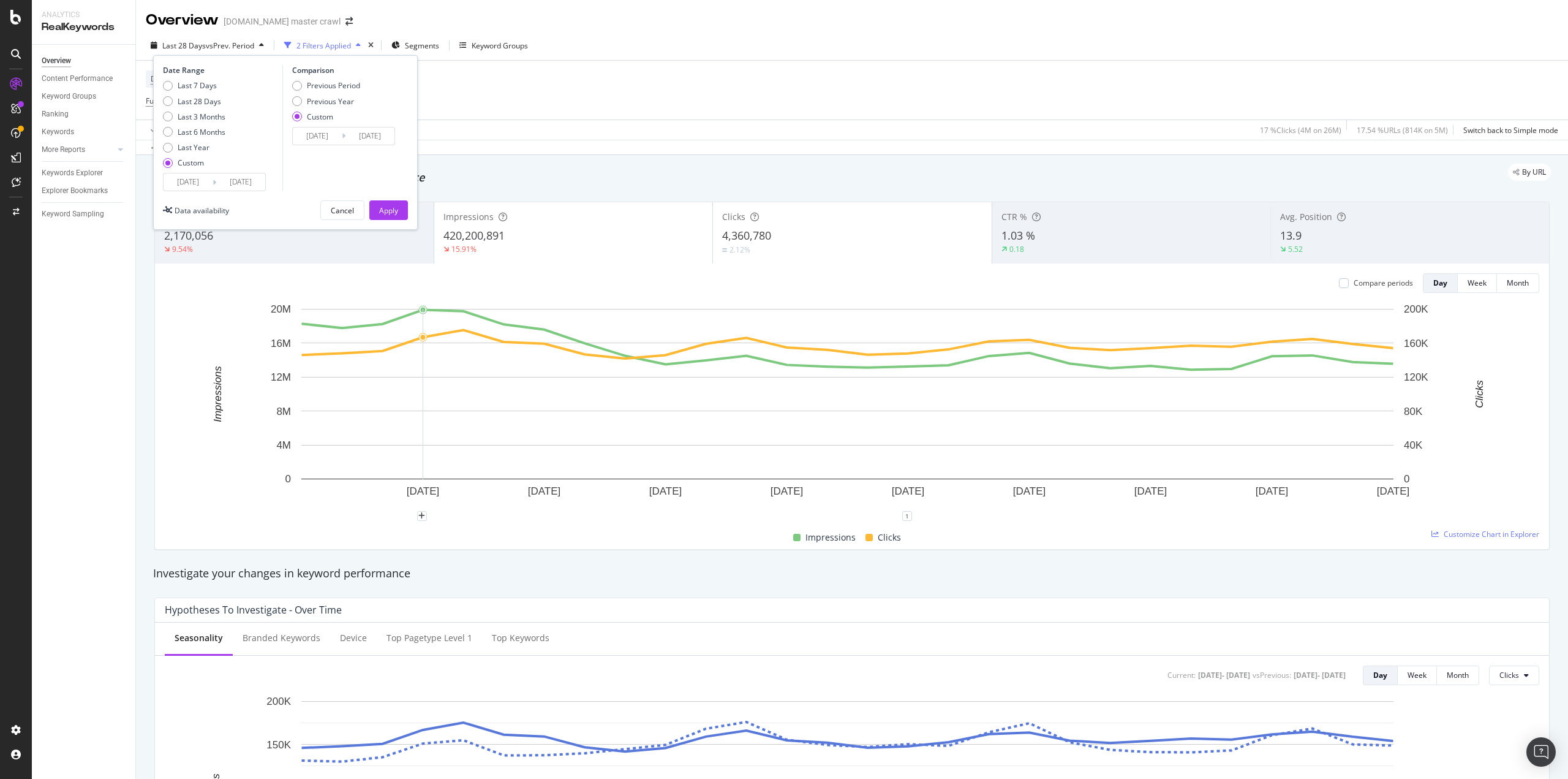
click at [260, 180] on input "[DATE]" at bounding box center [240, 182] width 49 height 17
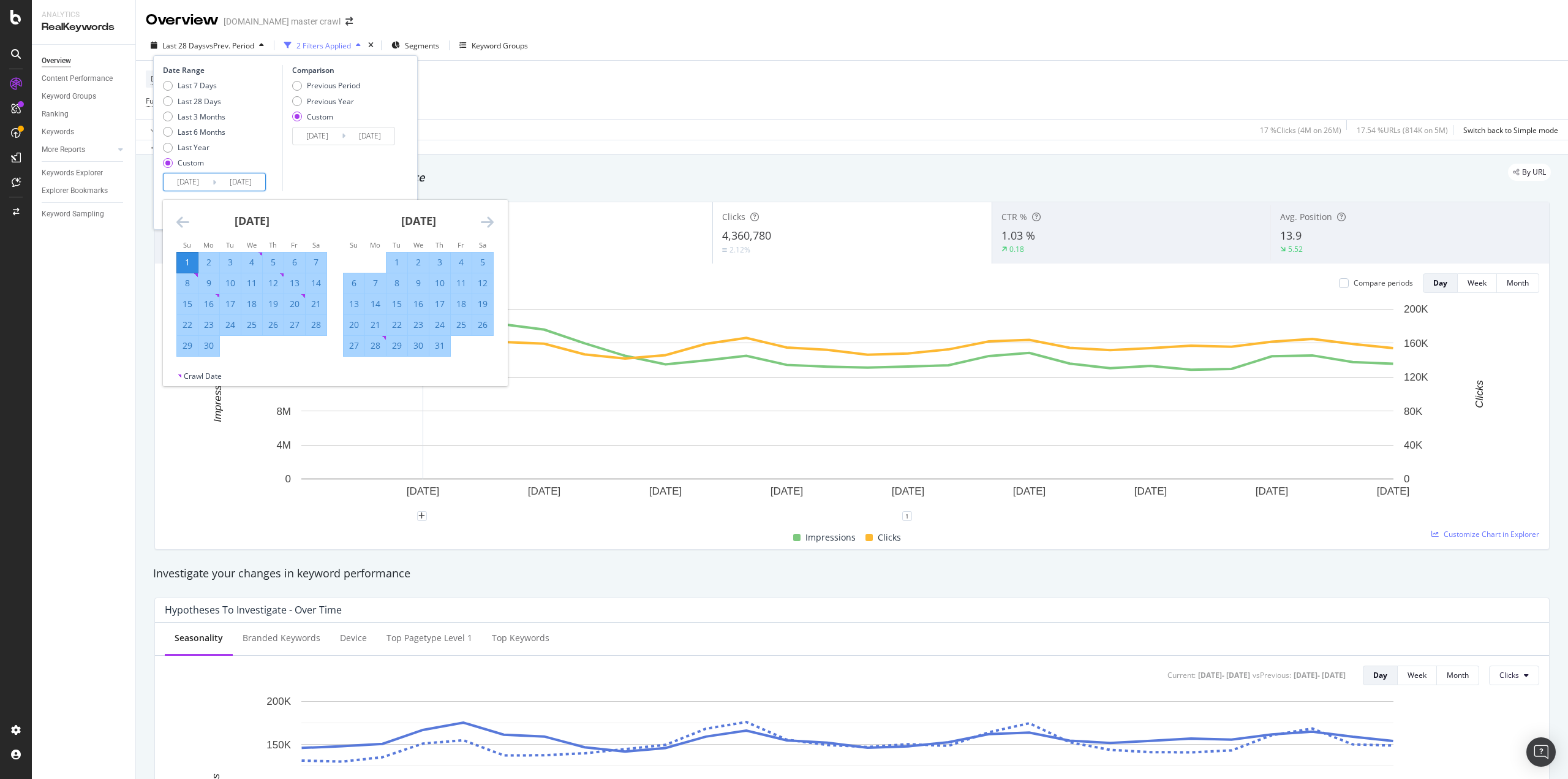
click at [485, 222] on icon "Move forward to switch to the next month." at bounding box center [487, 221] width 13 height 15
click at [384, 140] on input "[DATE]" at bounding box center [369, 136] width 49 height 17
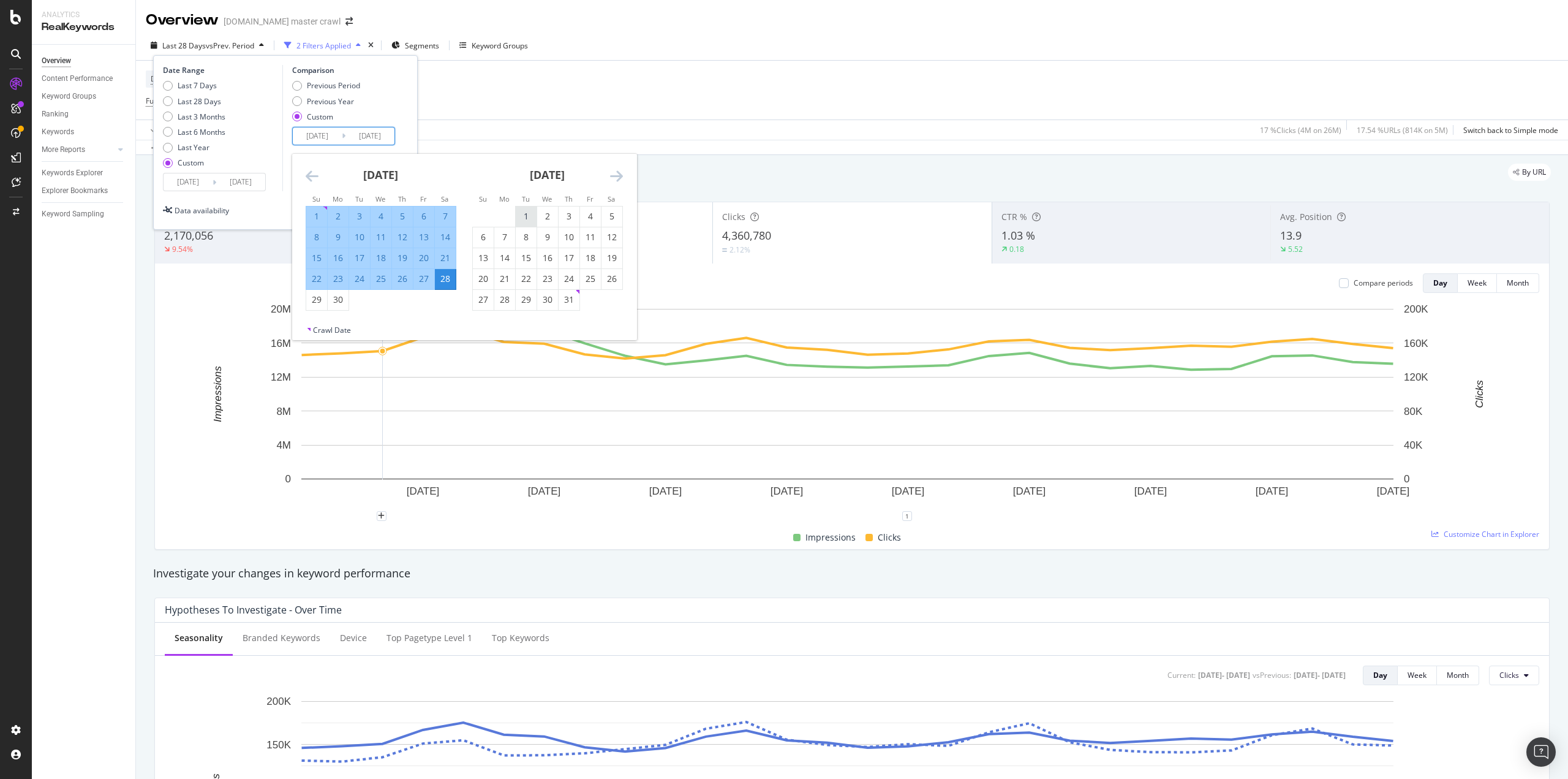
click at [530, 218] on div "1" at bounding box center [526, 216] width 21 height 12
type input "[DATE]"
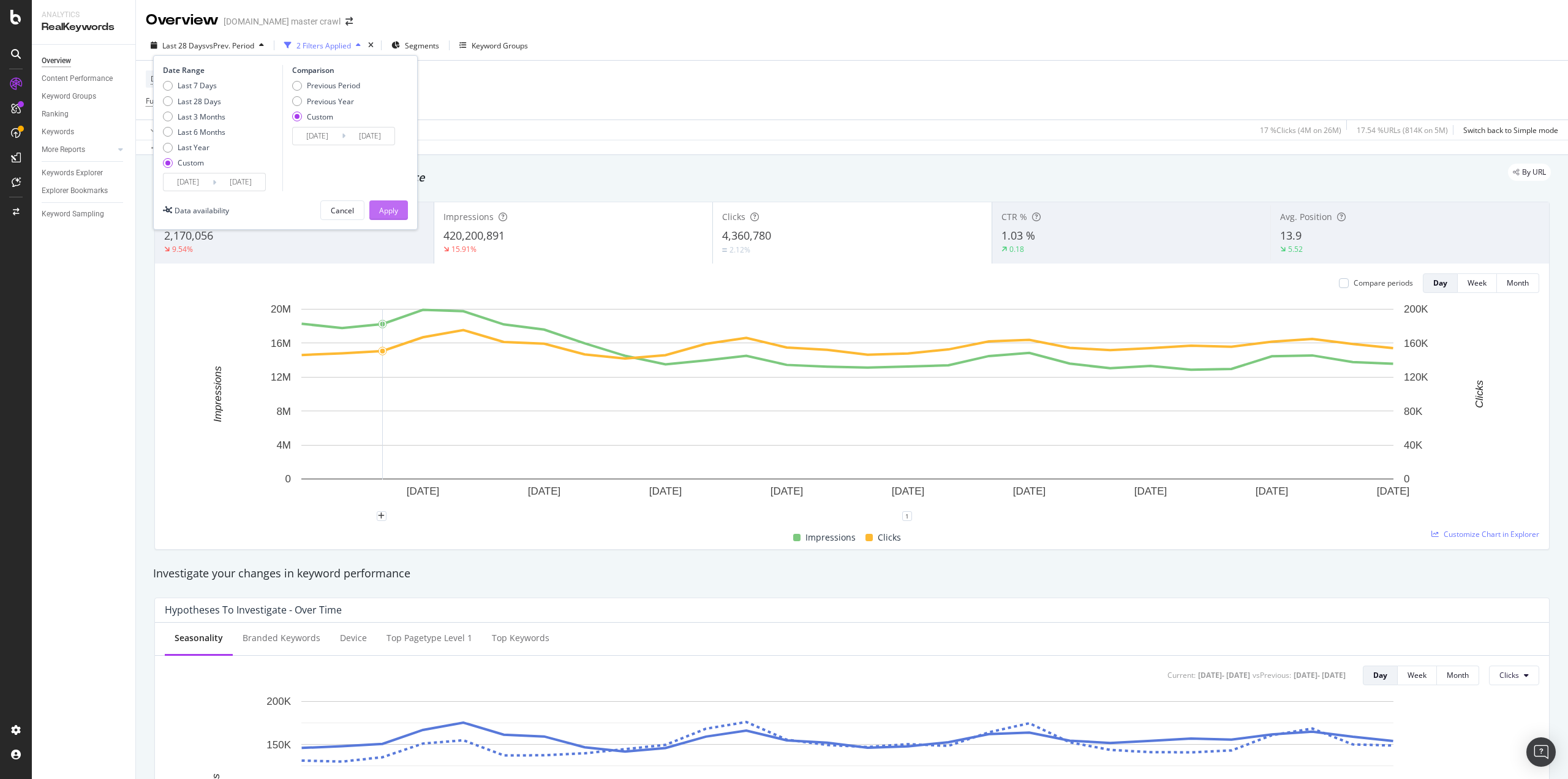
click at [399, 208] on button "Apply" at bounding box center [389, 210] width 38 height 20
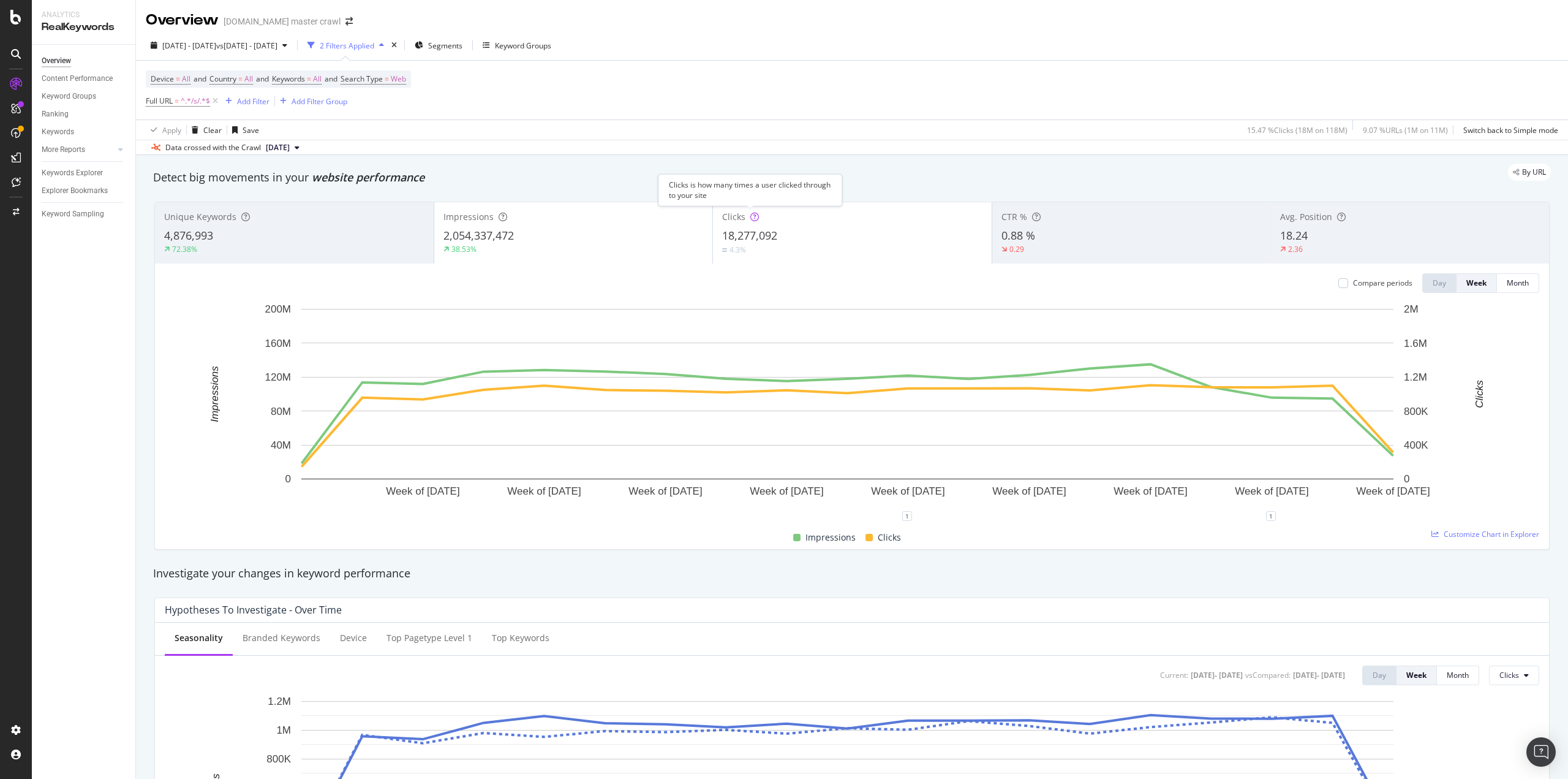
click at [754, 211] on div at bounding box center [755, 217] width 9 height 12
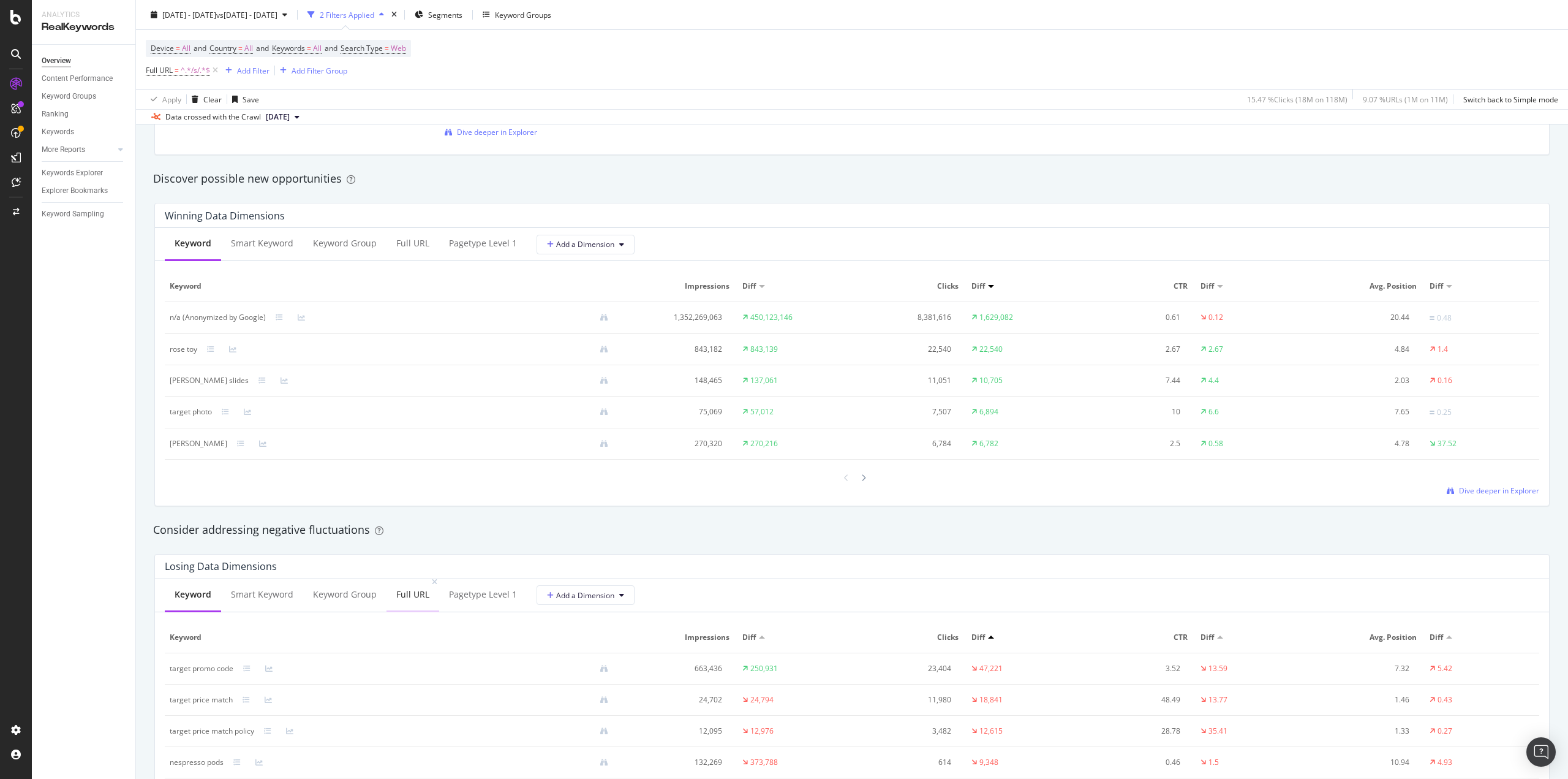
scroll to position [1226, 0]
